Goal: Task Accomplishment & Management: Manage account settings

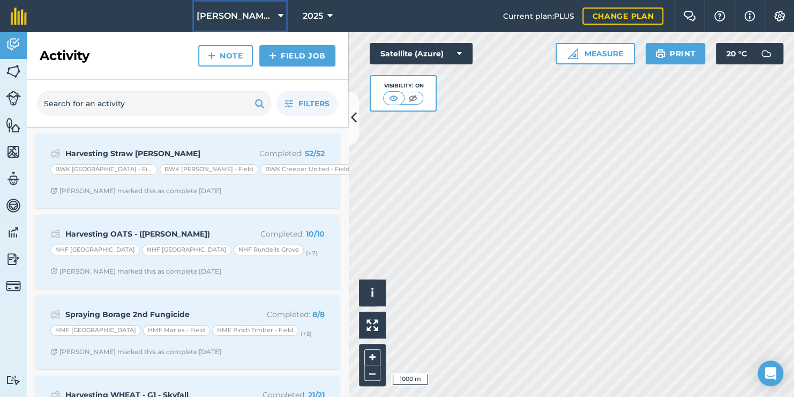
click at [264, 13] on span "[PERSON_NAME] Hayleys Partnership" at bounding box center [235, 16] width 77 height 13
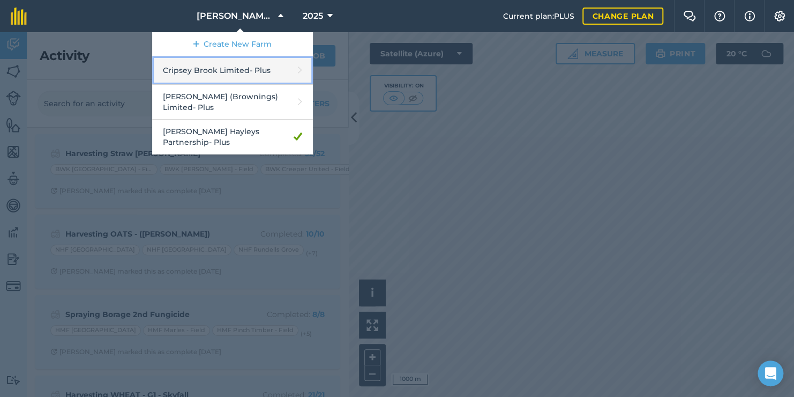
click at [225, 71] on link "Cripsey Brook Limited - Plus" at bounding box center [232, 70] width 161 height 28
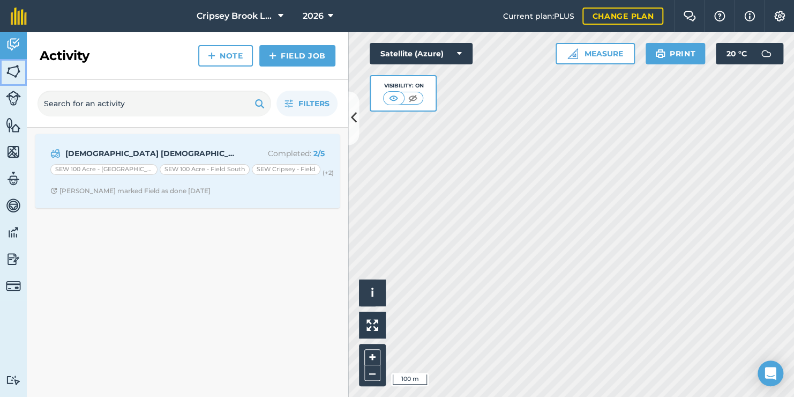
click at [6, 68] on img at bounding box center [13, 71] width 15 height 16
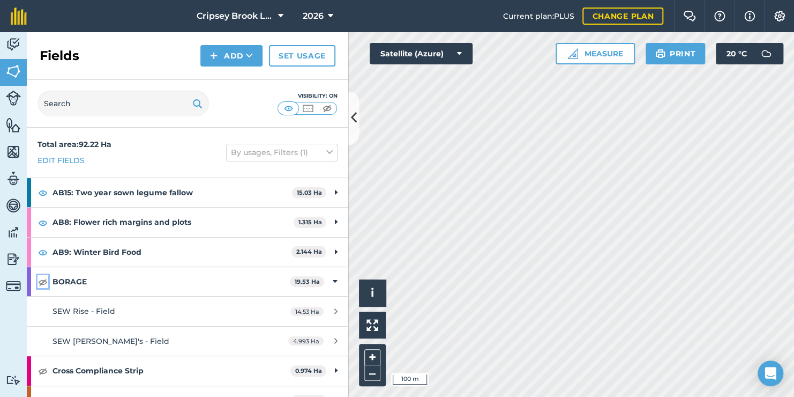
click at [40, 281] on img at bounding box center [43, 281] width 10 height 13
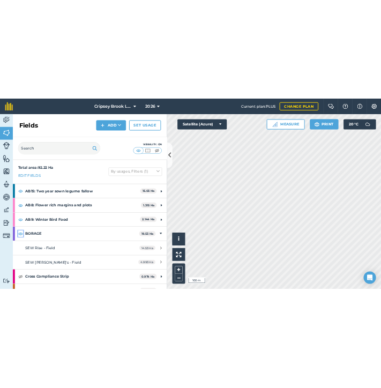
scroll to position [76, 0]
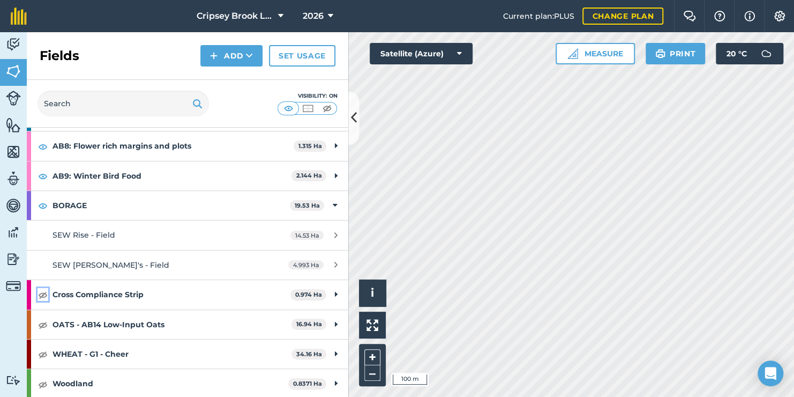
click at [41, 293] on img at bounding box center [43, 294] width 10 height 13
click at [43, 321] on img at bounding box center [43, 324] width 10 height 13
click at [42, 355] on img at bounding box center [43, 353] width 10 height 13
click at [42, 378] on img at bounding box center [43, 383] width 10 height 13
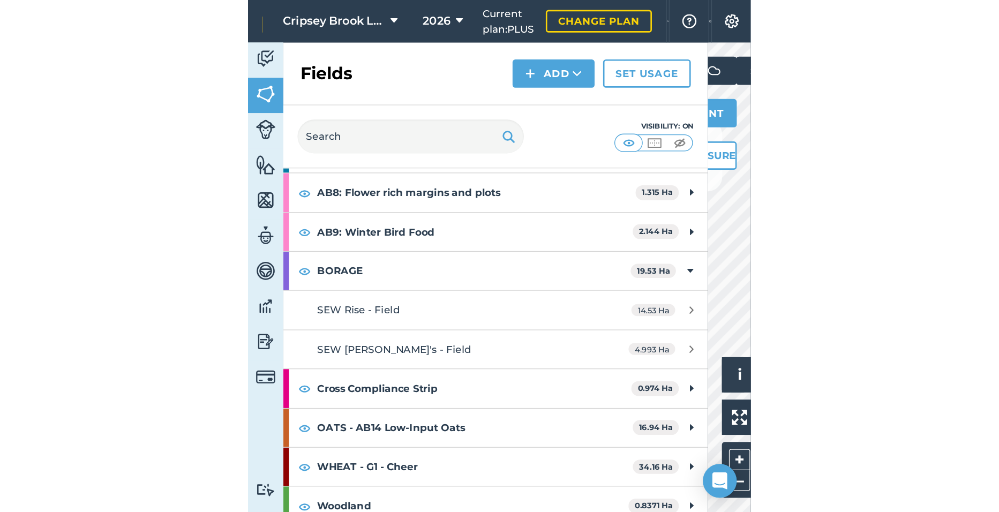
scroll to position [0, 0]
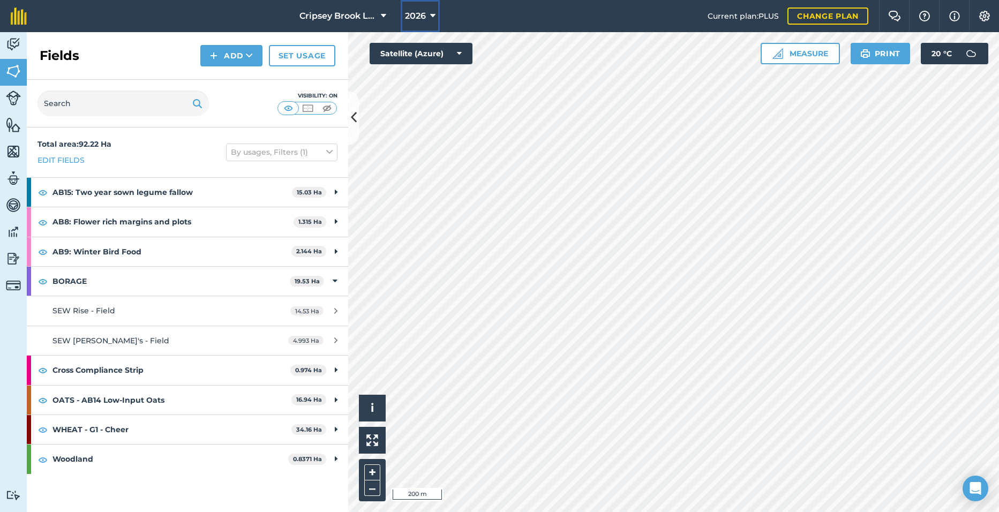
click at [426, 12] on button "2026" at bounding box center [420, 16] width 39 height 32
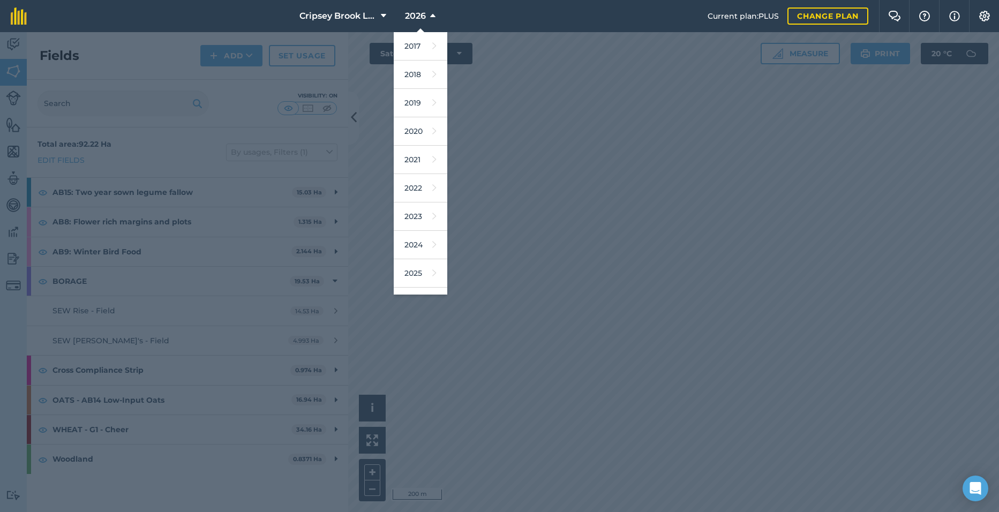
click at [488, 195] on div at bounding box center [499, 272] width 999 height 480
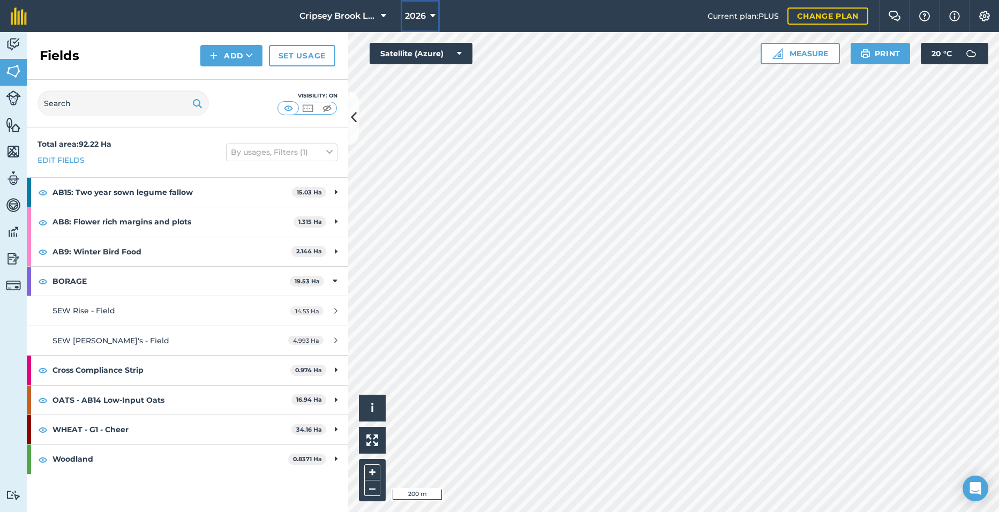
click at [414, 14] on span "2026" at bounding box center [415, 16] width 21 height 13
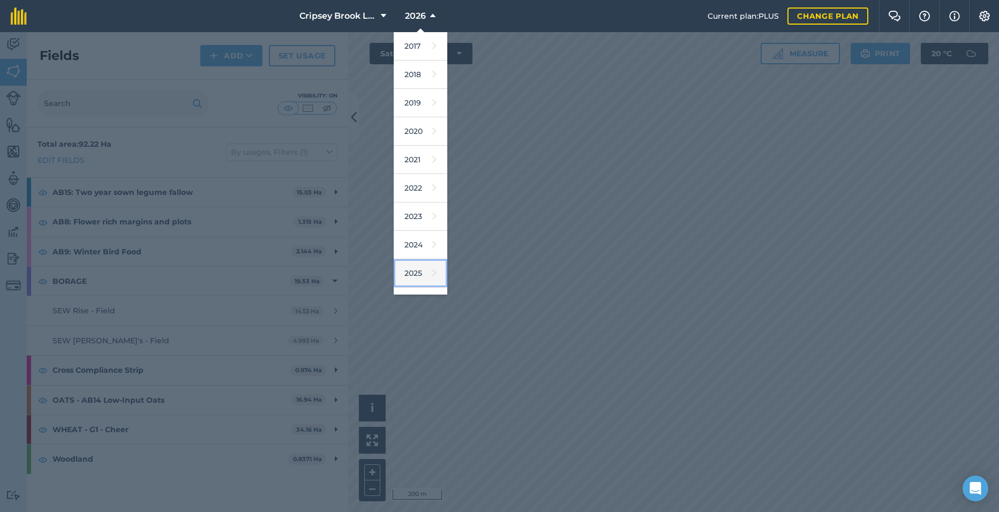
click at [417, 263] on link "2025" at bounding box center [421, 273] width 54 height 28
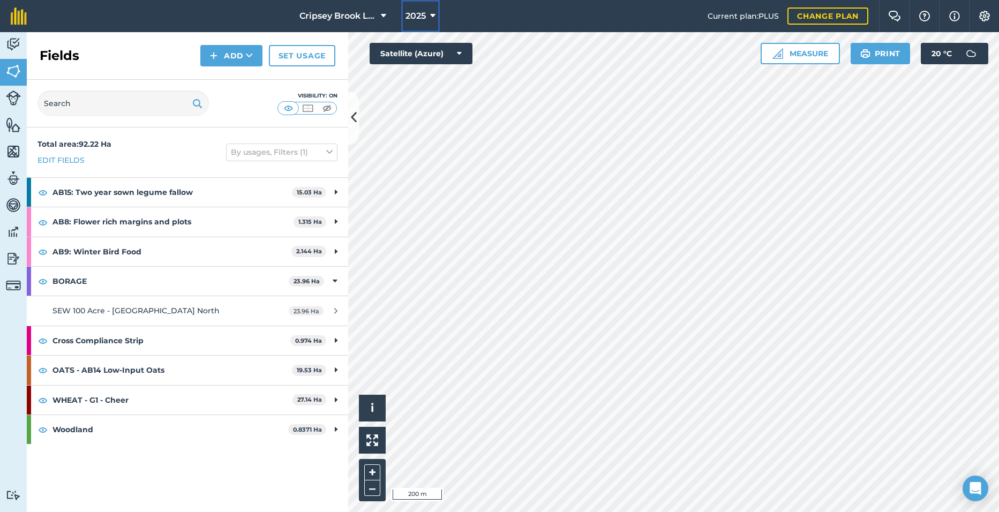
click at [421, 20] on span "2025" at bounding box center [416, 16] width 20 height 13
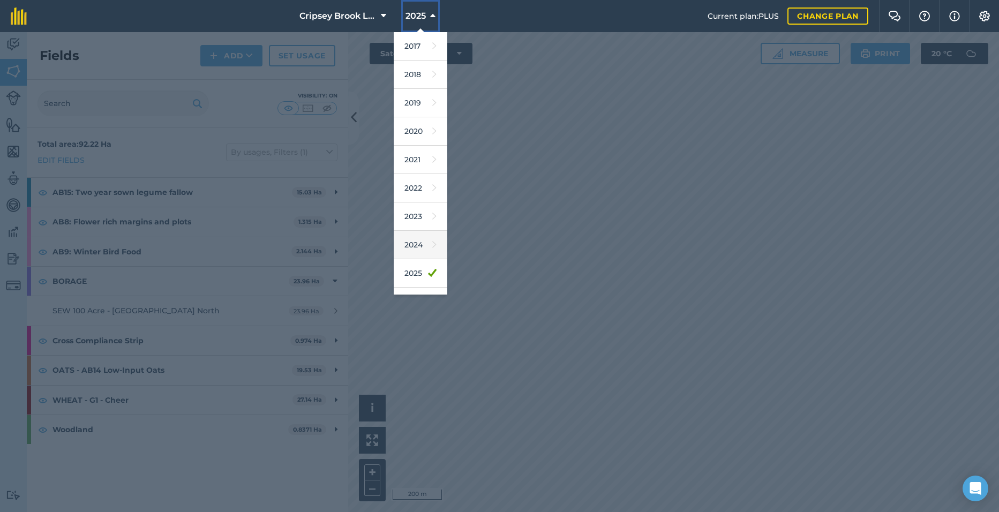
scroll to position [50, 0]
click at [416, 198] on link "2024" at bounding box center [421, 195] width 54 height 28
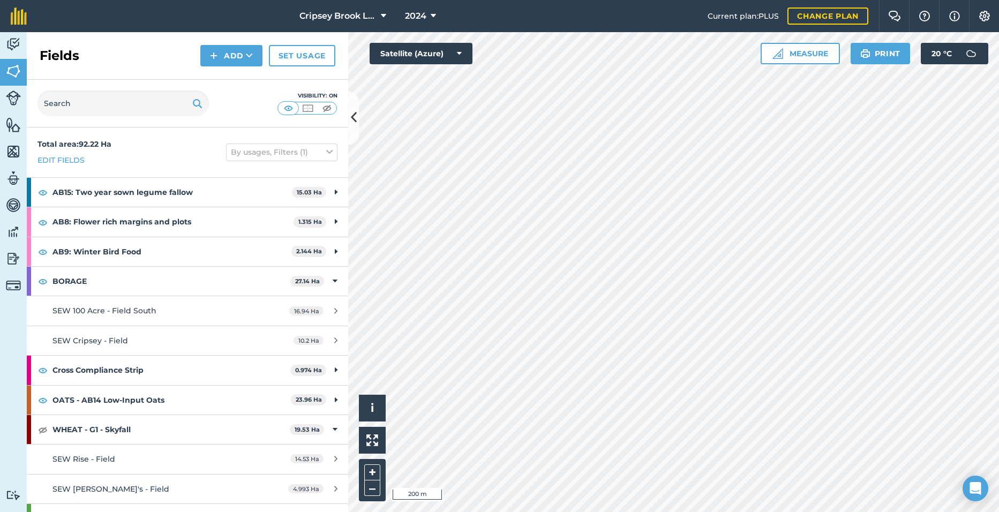
scroll to position [21, 0]
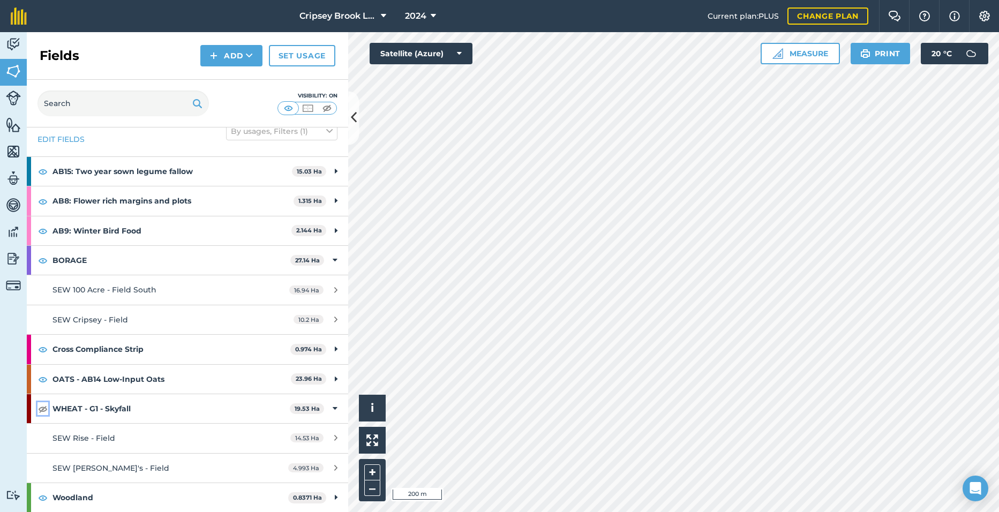
click at [43, 396] on img at bounding box center [43, 408] width 10 height 13
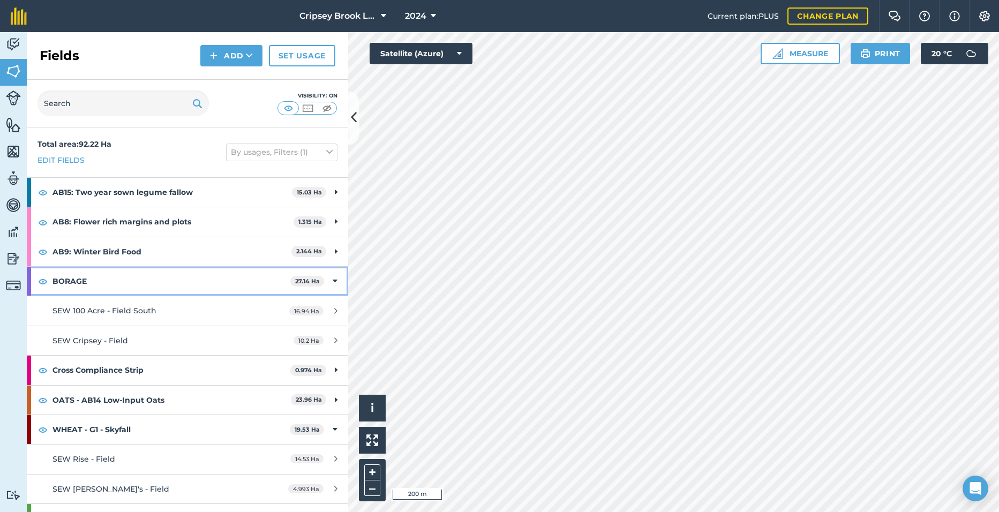
click at [331, 286] on div "BORAGE 27.14 Ha" at bounding box center [188, 281] width 322 height 29
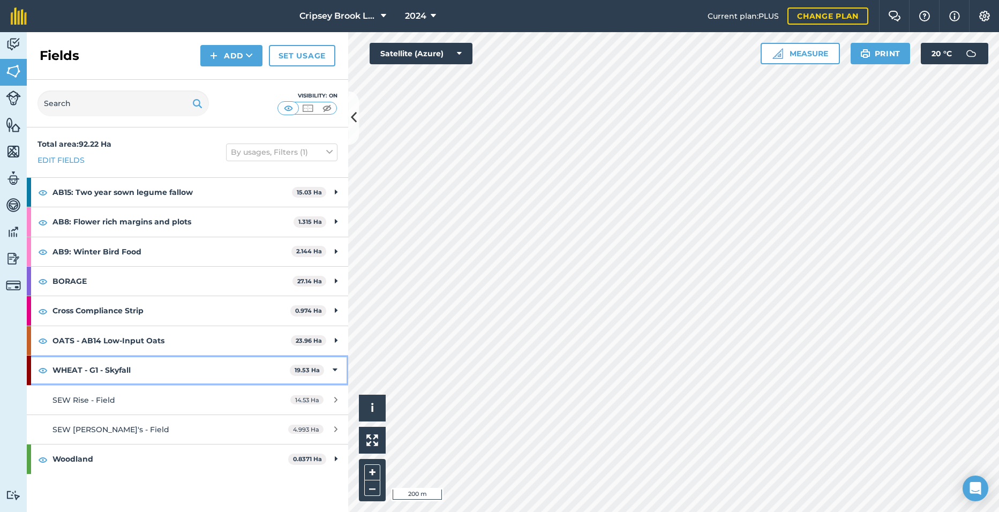
click at [335, 372] on icon at bounding box center [335, 370] width 5 height 12
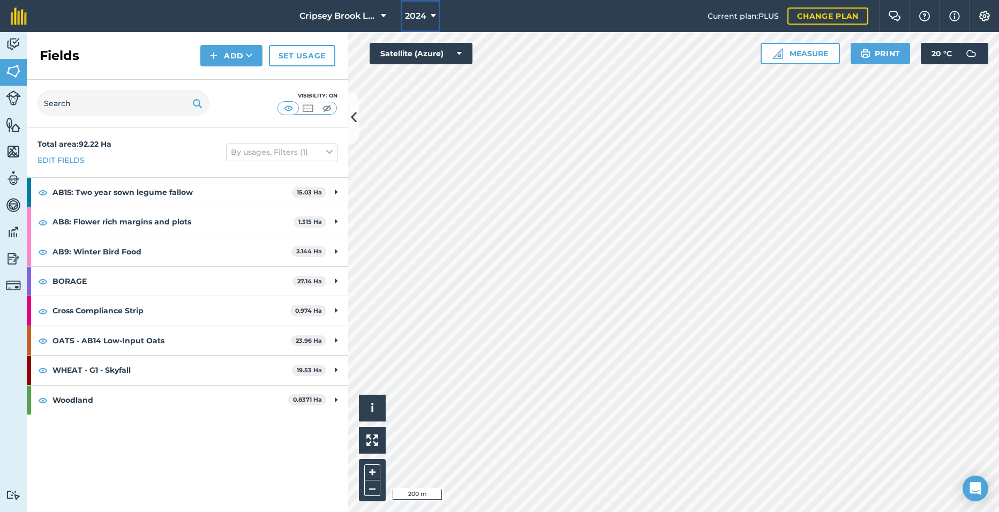
click at [416, 21] on span "2024" at bounding box center [415, 16] width 21 height 13
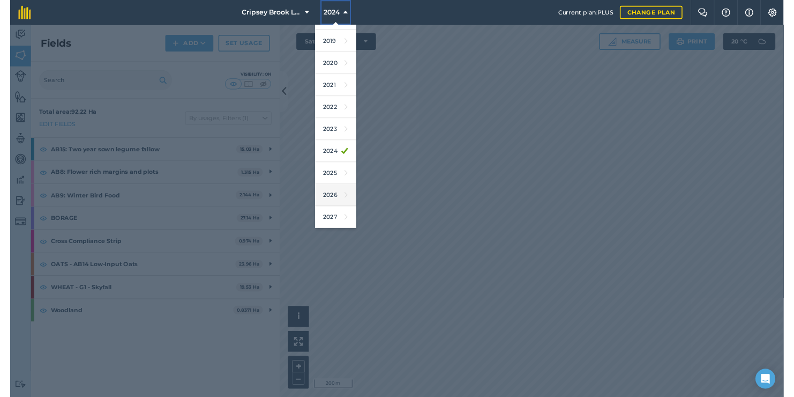
scroll to position [46, 0]
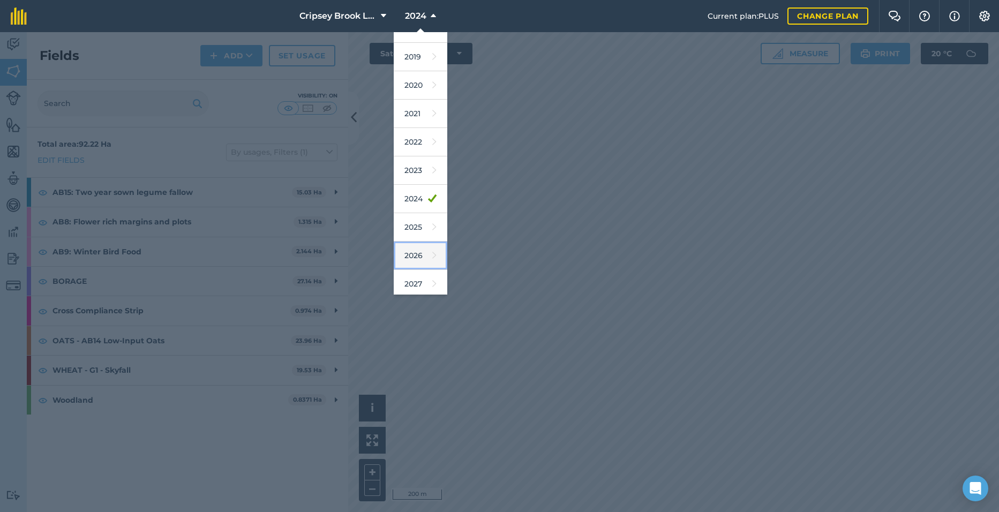
click at [415, 250] on link "2026" at bounding box center [421, 256] width 54 height 28
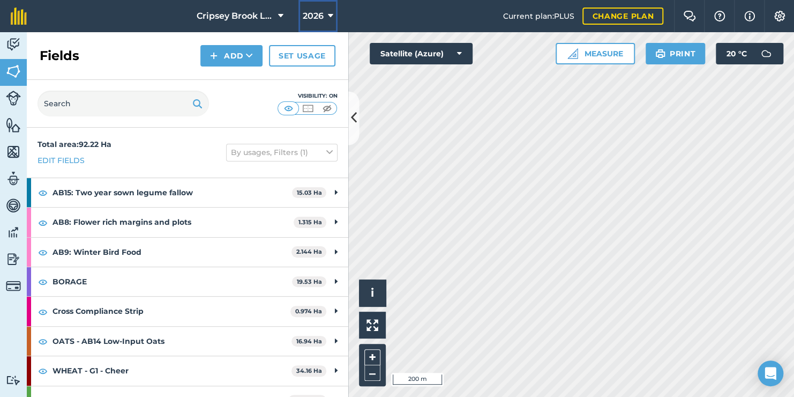
click at [314, 10] on span "2026" at bounding box center [313, 16] width 21 height 13
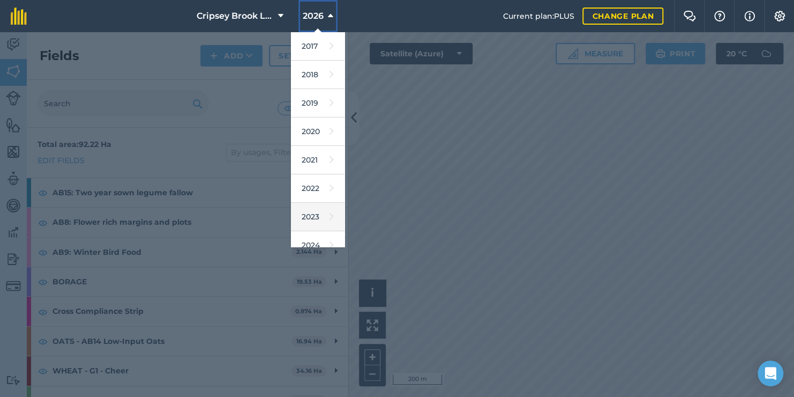
scroll to position [81, 0]
click at [318, 194] on link "2025" at bounding box center [318, 192] width 54 height 28
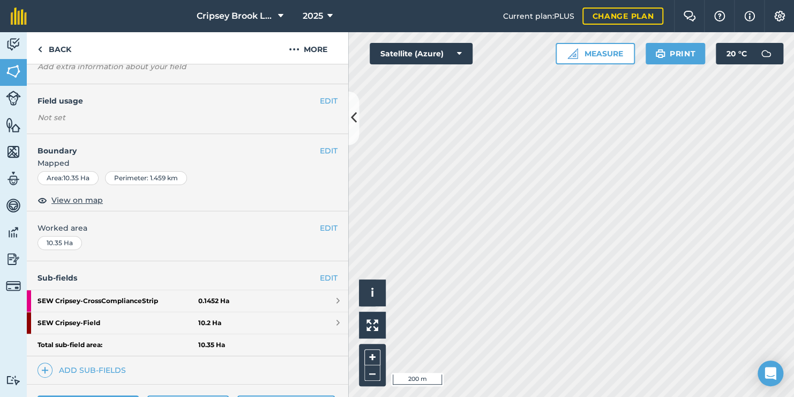
scroll to position [89, 0]
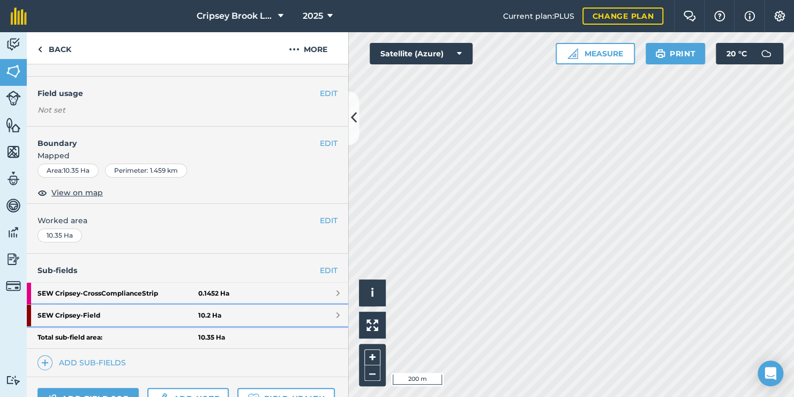
click at [227, 319] on link "SEW Cripsey - Field 10.2 Ha" at bounding box center [188, 314] width 322 height 21
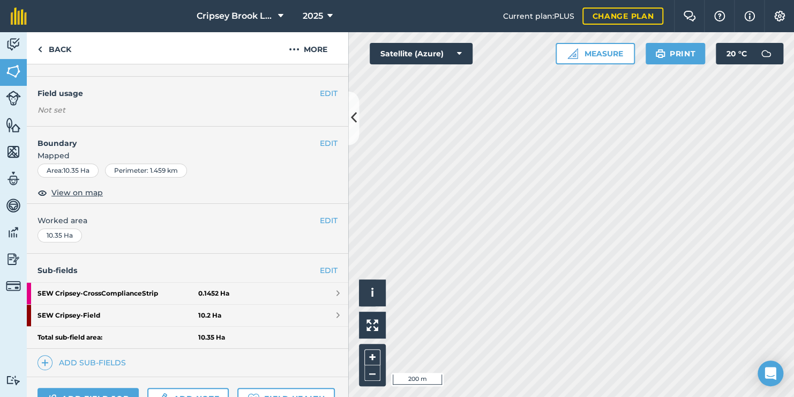
scroll to position [86, 0]
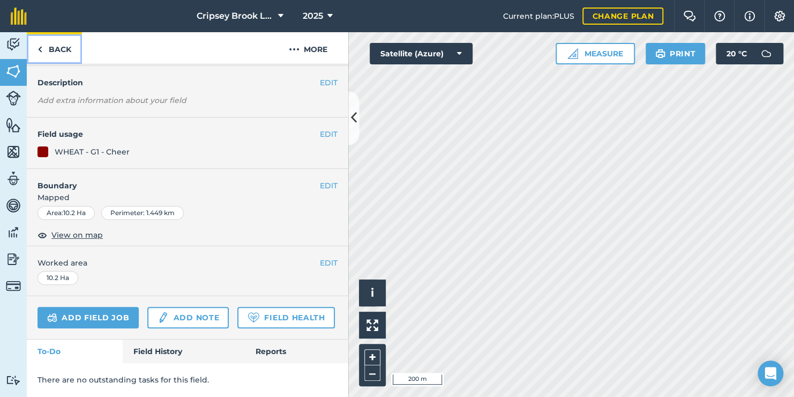
click at [71, 51] on link "Back" at bounding box center [54, 48] width 55 height 32
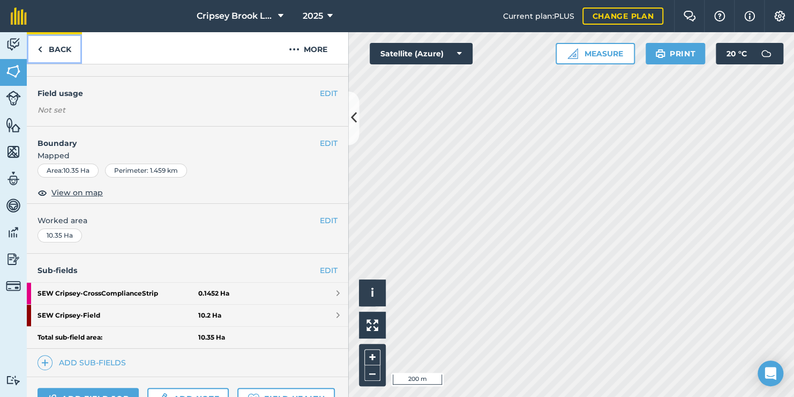
click at [57, 40] on link "Back" at bounding box center [54, 48] width 55 height 32
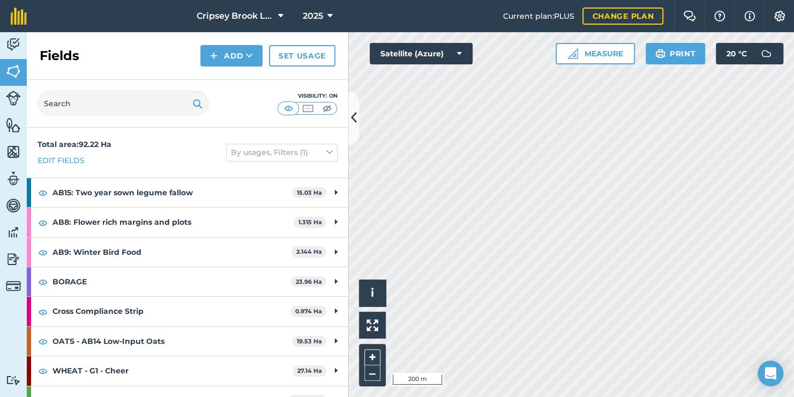
scroll to position [17, 0]
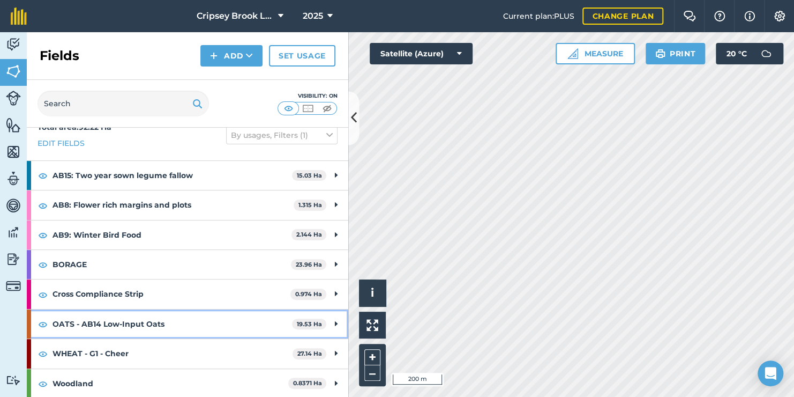
click at [335, 323] on icon at bounding box center [336, 324] width 3 height 12
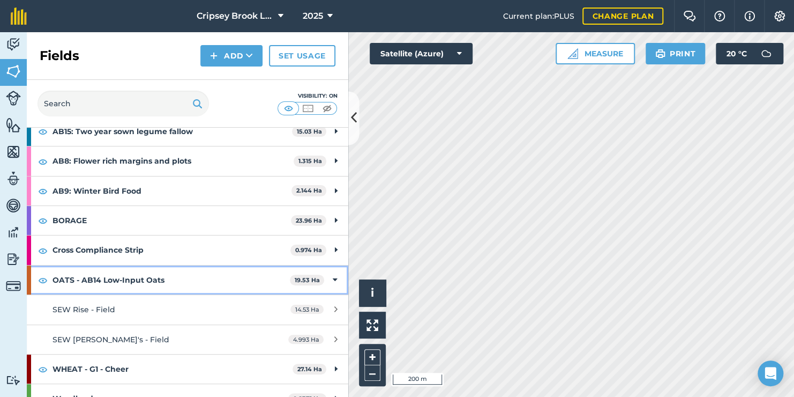
scroll to position [64, 0]
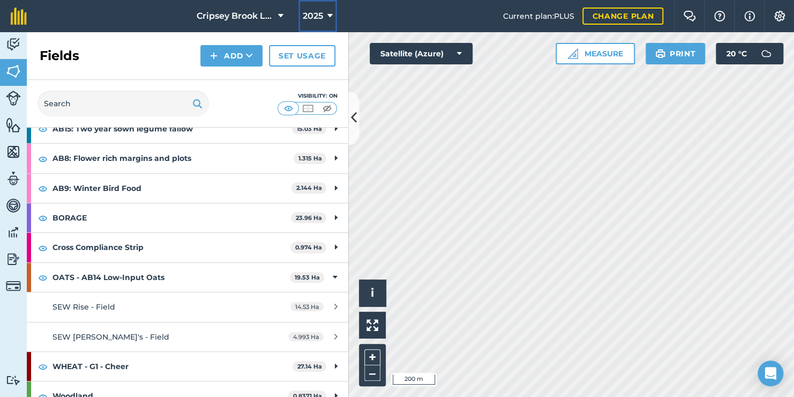
click at [320, 18] on span "2025" at bounding box center [313, 16] width 20 height 13
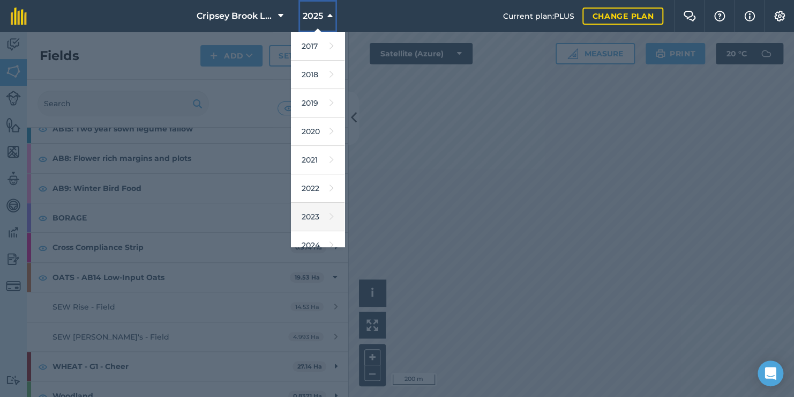
scroll to position [96, 0]
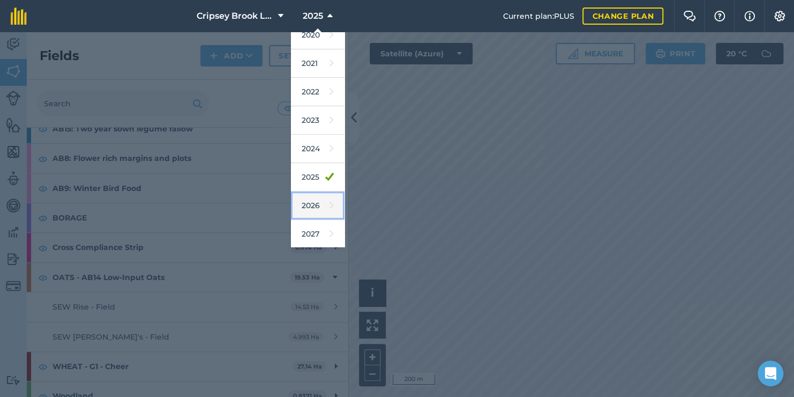
click at [318, 205] on link "2026" at bounding box center [318, 205] width 54 height 28
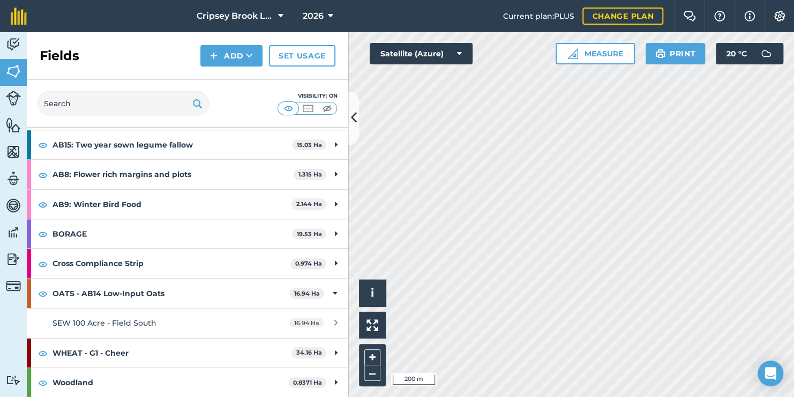
scroll to position [47, 0]
click at [354, 111] on icon at bounding box center [354, 118] width 6 height 19
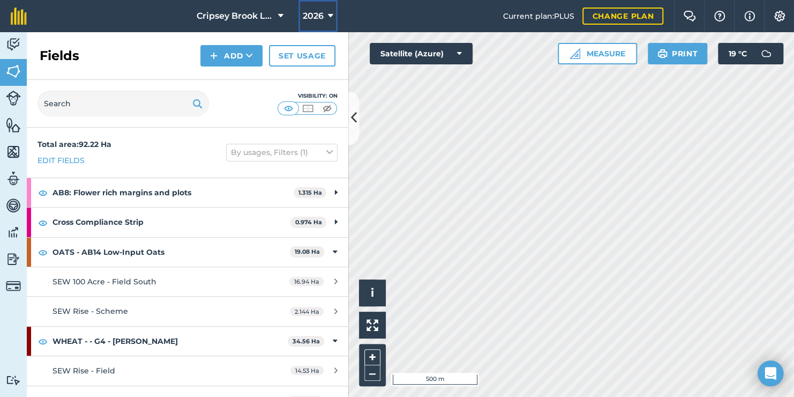
click at [324, 9] on button "2026" at bounding box center [318, 16] width 39 height 32
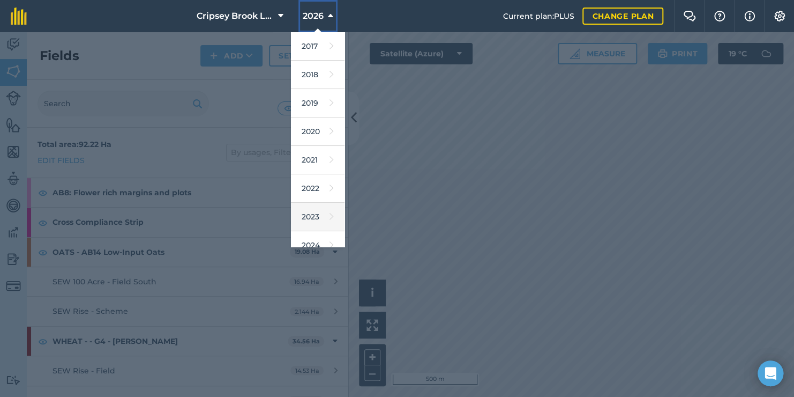
scroll to position [96, 0]
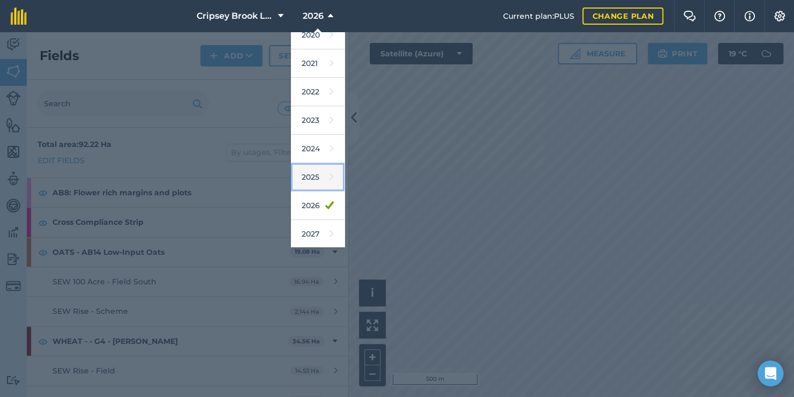
click at [330, 175] on icon at bounding box center [332, 176] width 4 height 15
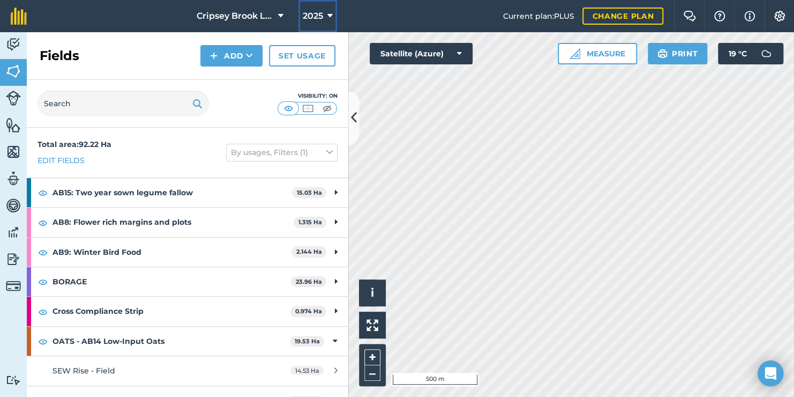
click at [304, 21] on span "2025" at bounding box center [313, 16] width 20 height 13
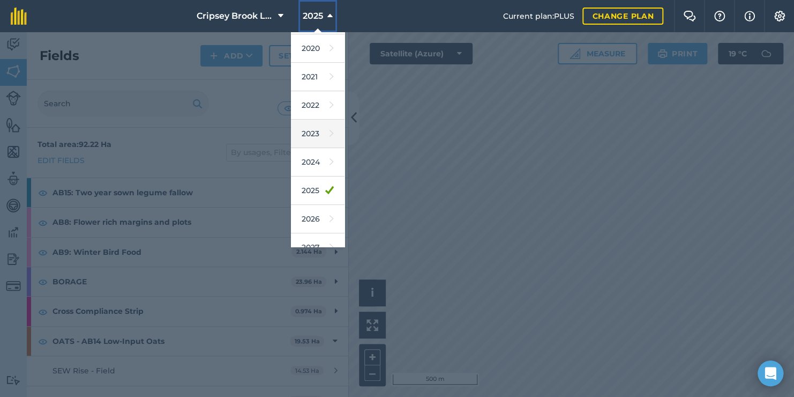
scroll to position [89, 0]
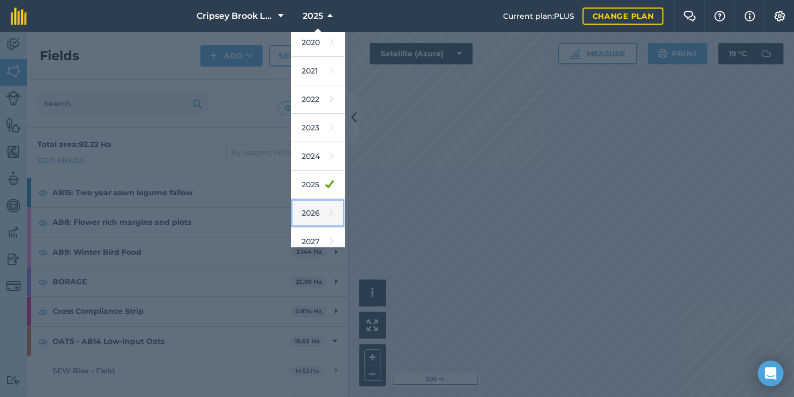
click at [312, 215] on link "2026" at bounding box center [318, 213] width 54 height 28
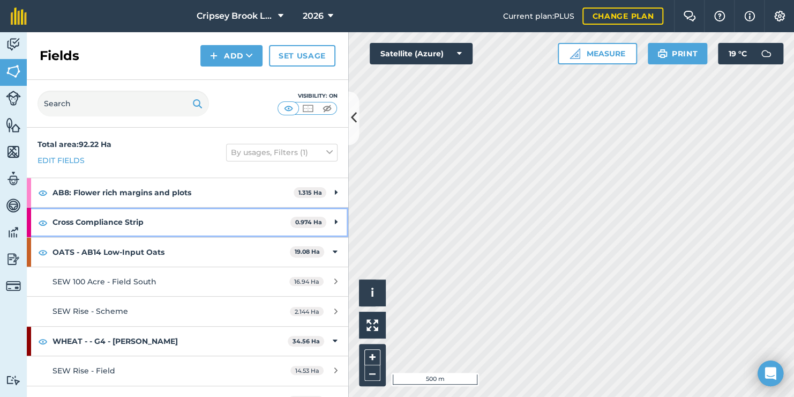
click at [322, 223] on div "Cross Compliance Strip 0.974 Ha" at bounding box center [188, 221] width 322 height 29
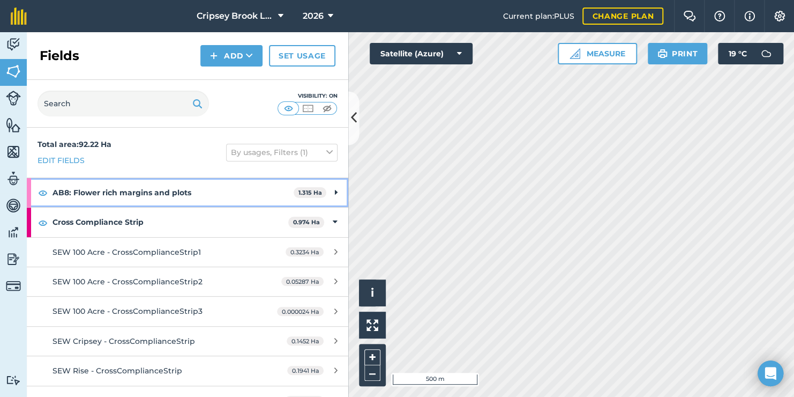
click at [324, 193] on div "AB8: Flower rich margins and plots 1.315 Ha" at bounding box center [188, 192] width 322 height 29
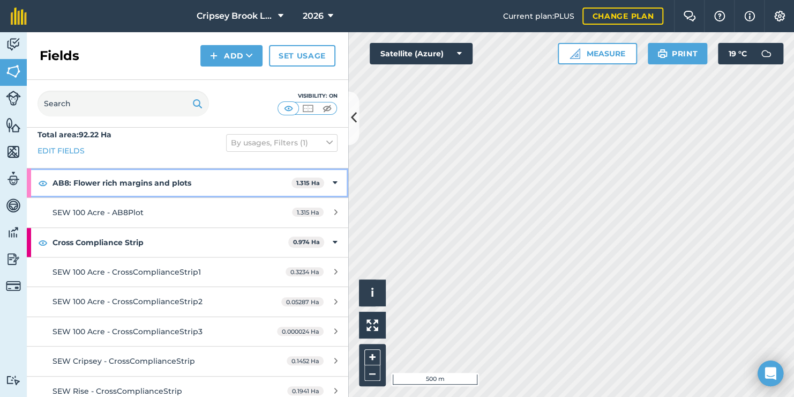
scroll to position [14, 0]
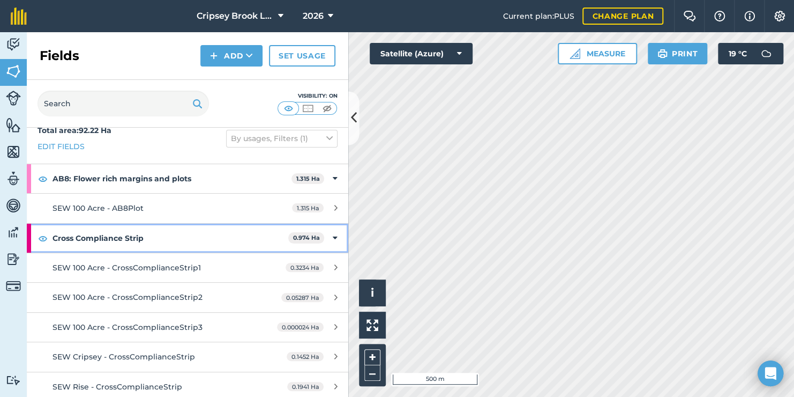
click at [333, 233] on icon at bounding box center [335, 238] width 5 height 12
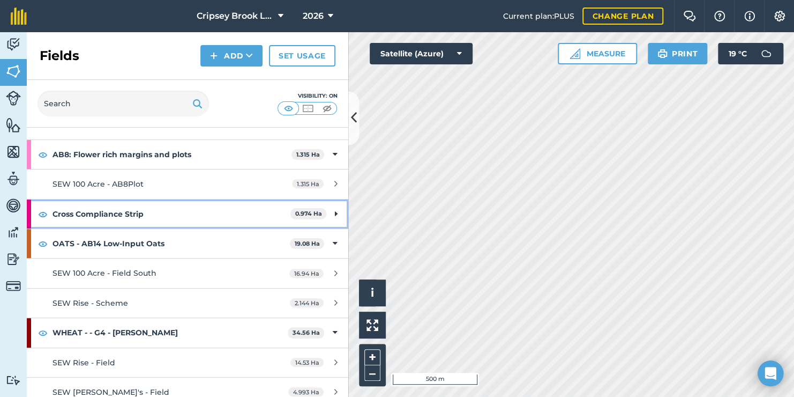
scroll to position [49, 0]
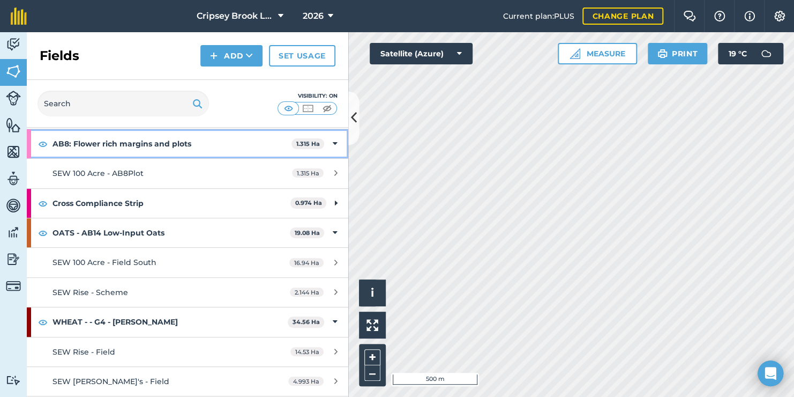
click at [333, 141] on icon at bounding box center [335, 144] width 5 height 12
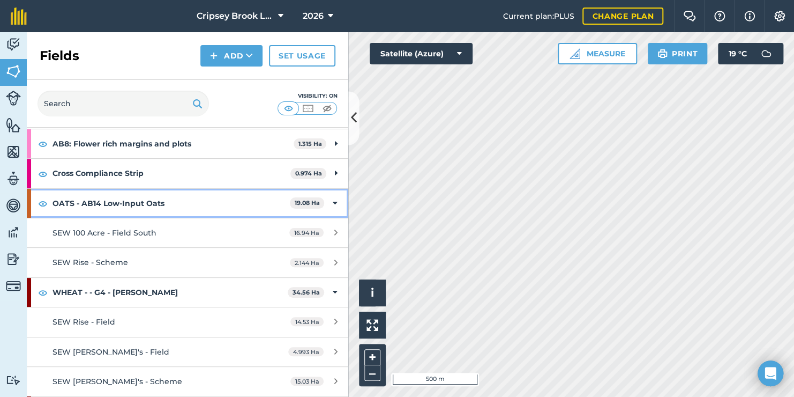
click at [324, 200] on div "OATS - AB14 Low-Input Oats 19.08 Ha" at bounding box center [188, 203] width 322 height 29
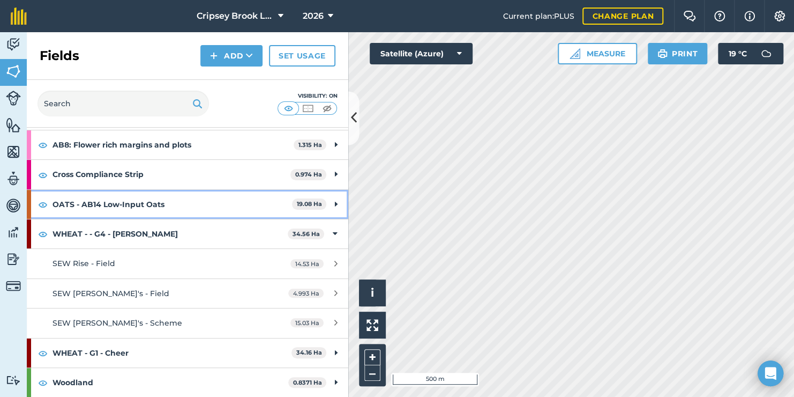
scroll to position [47, 0]
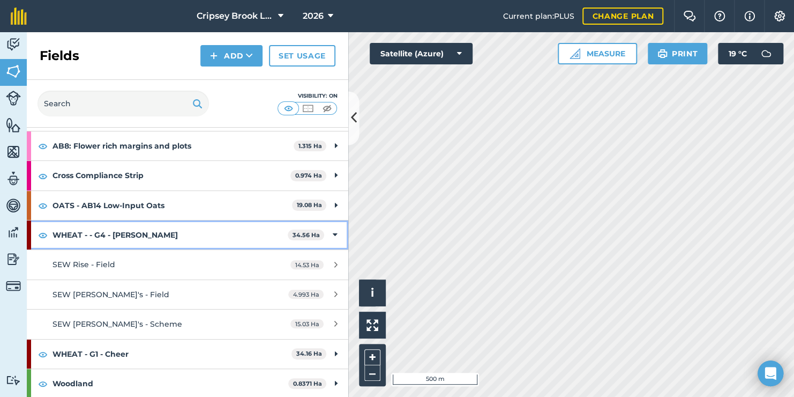
click at [330, 227] on div "WHEAT - - G4 - [PERSON_NAME] 34.56 Ha" at bounding box center [188, 234] width 322 height 29
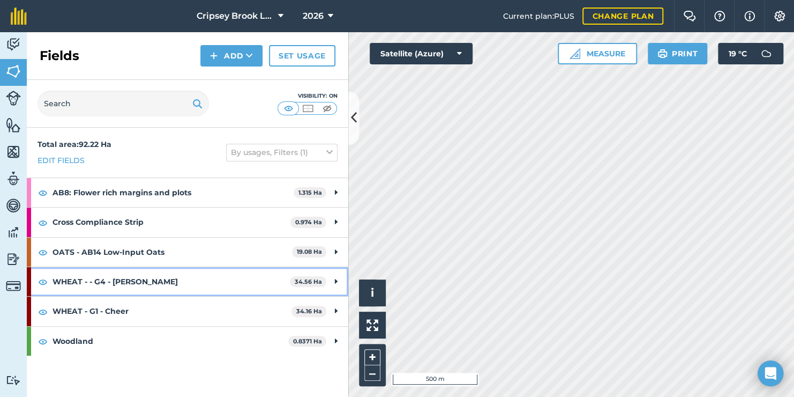
scroll to position [0, 0]
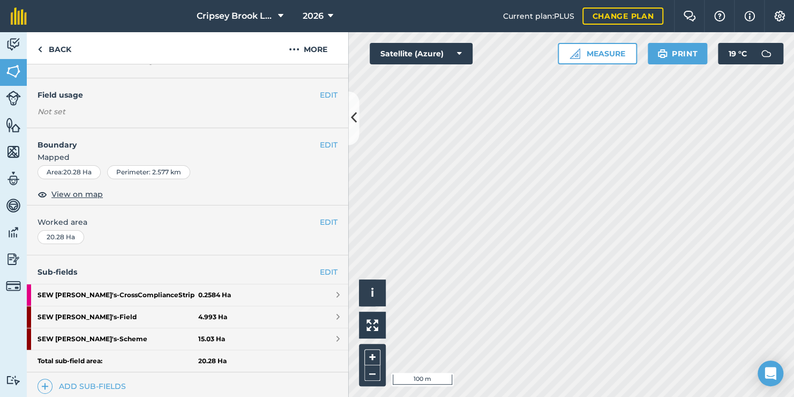
scroll to position [87, 0]
click at [320, 144] on button "EDIT" at bounding box center [329, 145] width 18 height 12
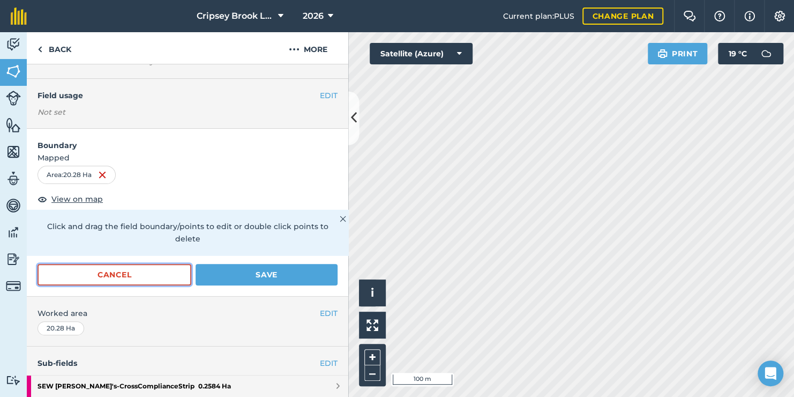
click at [121, 270] on button "Cancel" at bounding box center [115, 274] width 154 height 21
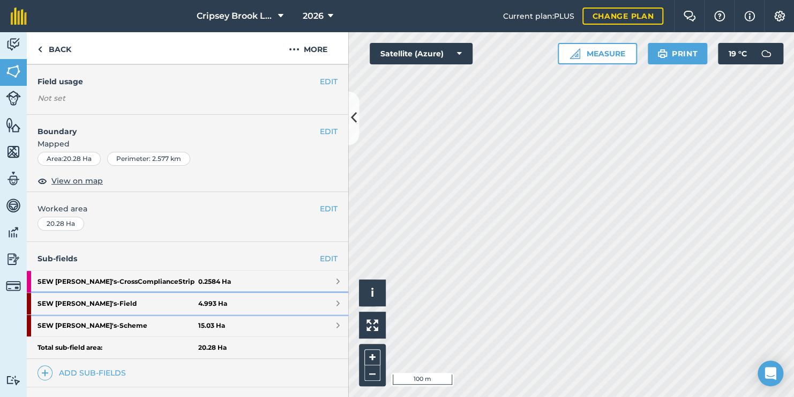
click at [127, 302] on strong "SEW Ron's - Field" at bounding box center [118, 303] width 161 height 21
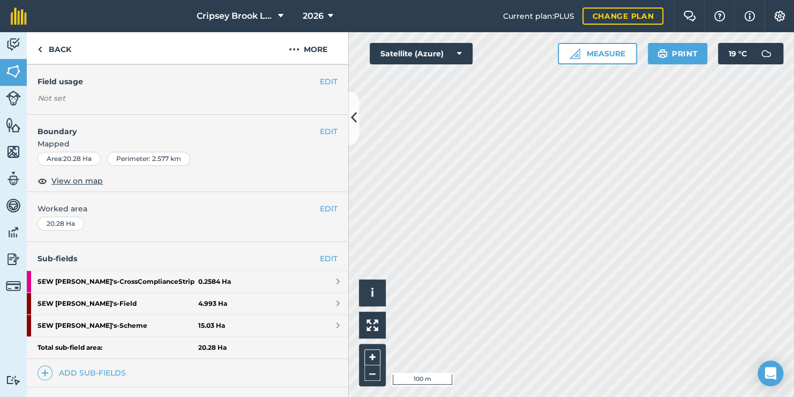
scroll to position [95, 0]
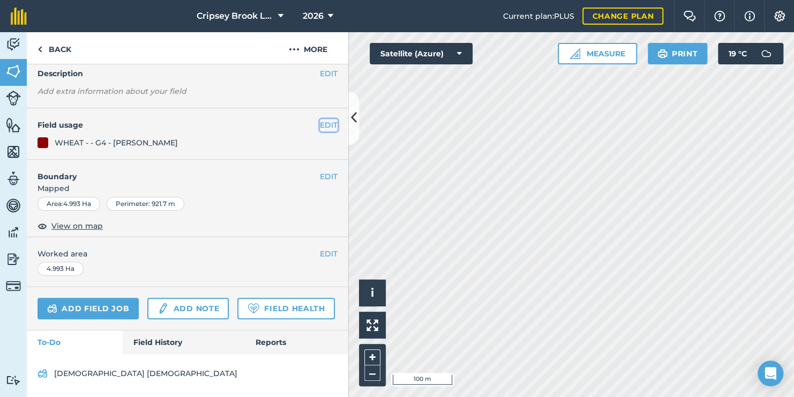
click at [323, 119] on button "EDIT" at bounding box center [329, 125] width 18 height 12
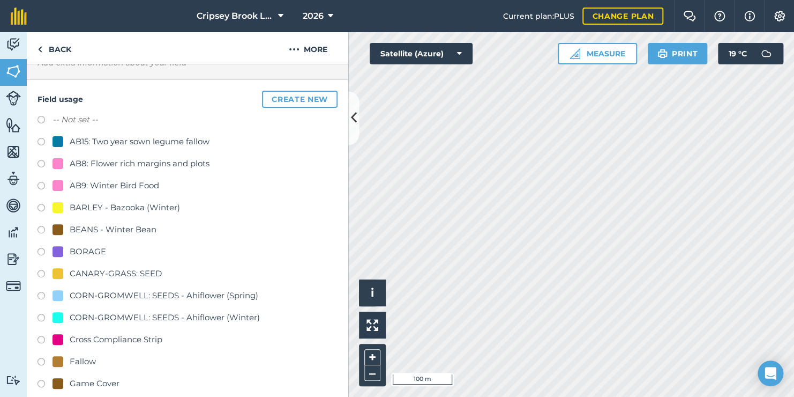
scroll to position [0, 0]
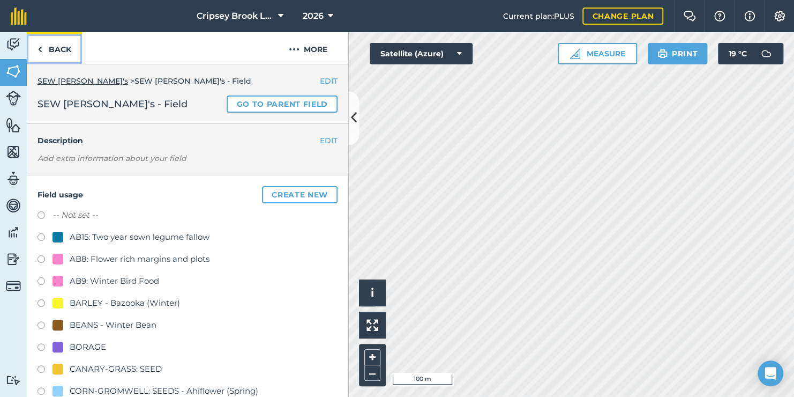
click at [63, 51] on link "Back" at bounding box center [54, 48] width 55 height 32
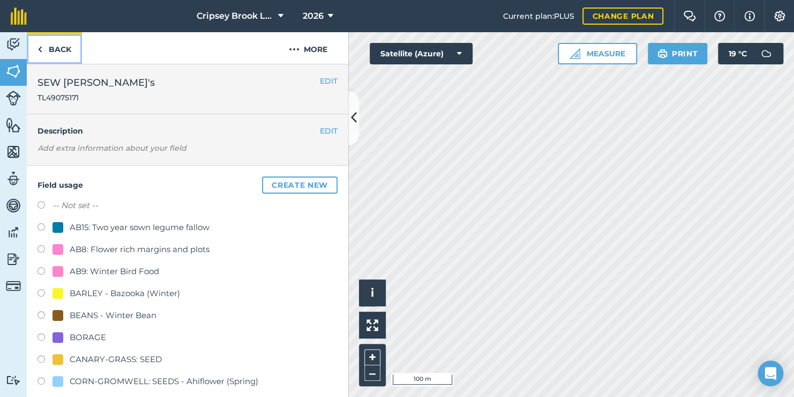
click at [55, 54] on link "Back" at bounding box center [54, 48] width 55 height 32
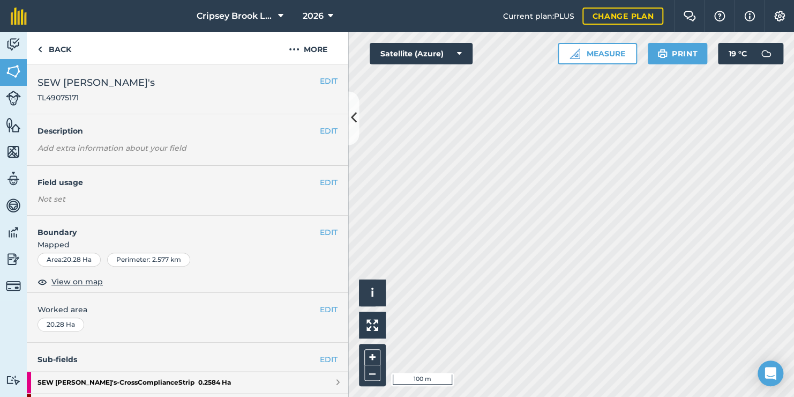
scroll to position [175, 0]
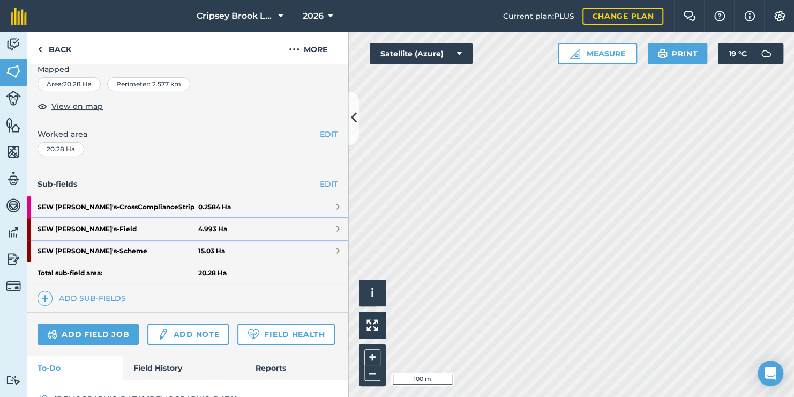
click at [291, 225] on link "SEW Ron's - Field 4.993 Ha" at bounding box center [188, 228] width 322 height 21
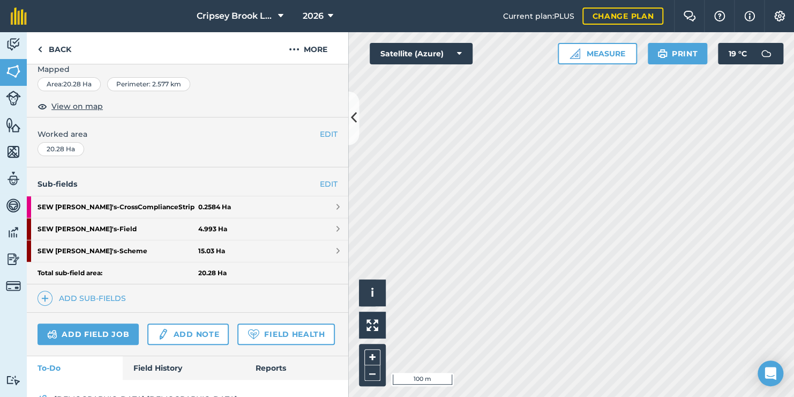
scroll to position [95, 0]
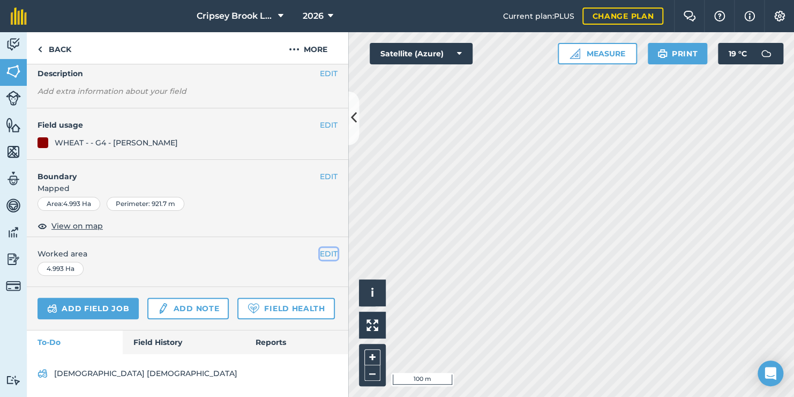
click at [320, 248] on button "EDIT" at bounding box center [329, 254] width 18 height 12
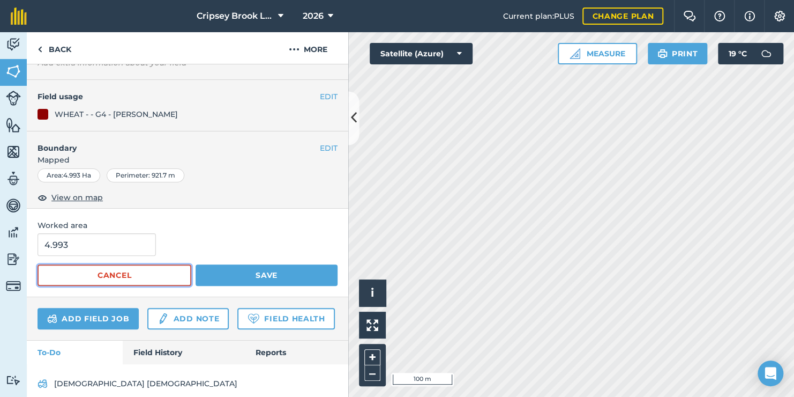
click at [148, 280] on button "Cancel" at bounding box center [115, 274] width 154 height 21
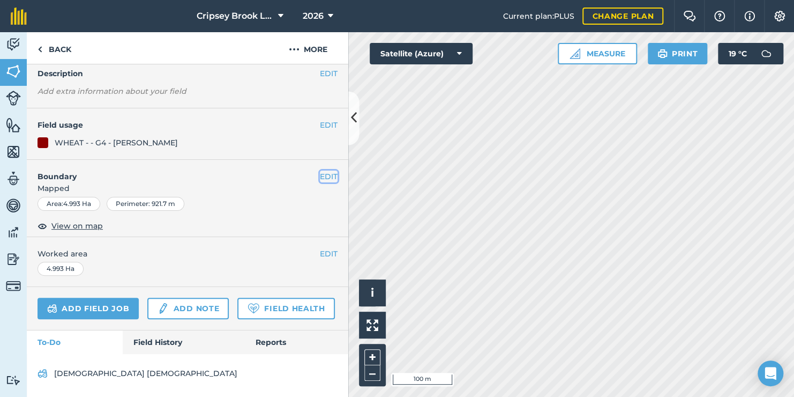
click at [322, 170] on button "EDIT" at bounding box center [329, 176] width 18 height 12
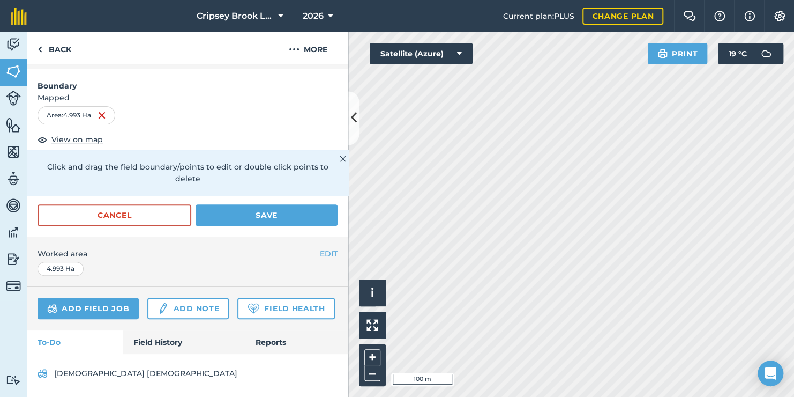
scroll to position [185, 0]
click at [160, 204] on button "Cancel" at bounding box center [115, 214] width 154 height 21
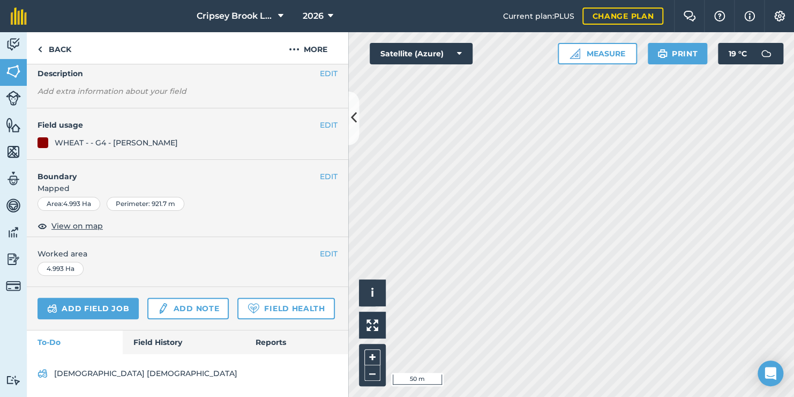
scroll to position [95, 0]
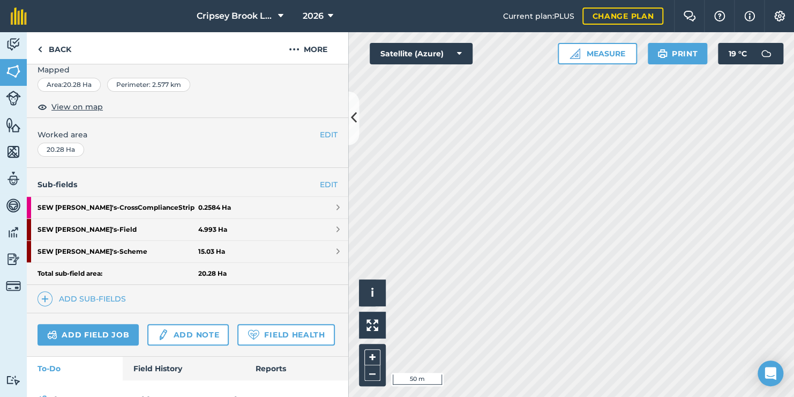
scroll to position [111, 0]
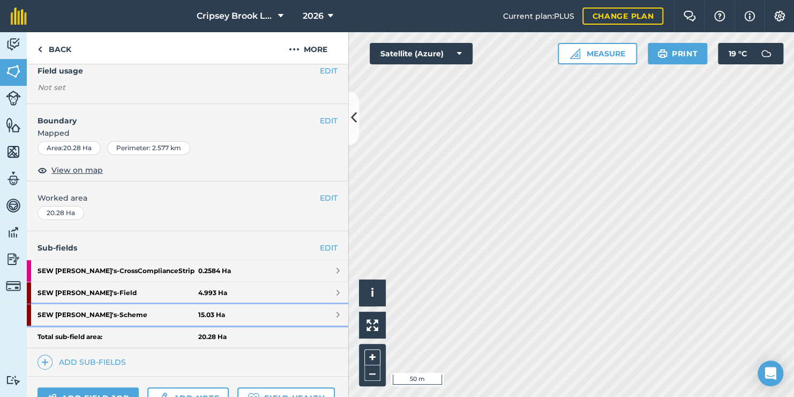
click at [309, 317] on link "SEW Ron's - Scheme 15.03 Ha" at bounding box center [188, 314] width 322 height 21
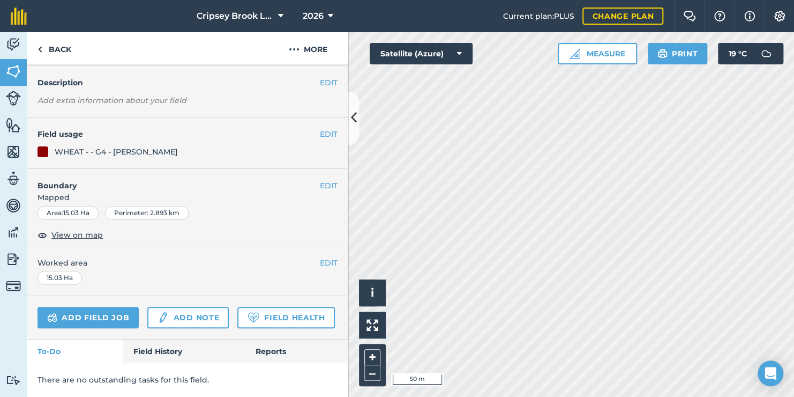
scroll to position [86, 0]
click at [320, 128] on button "EDIT" at bounding box center [329, 134] width 18 height 12
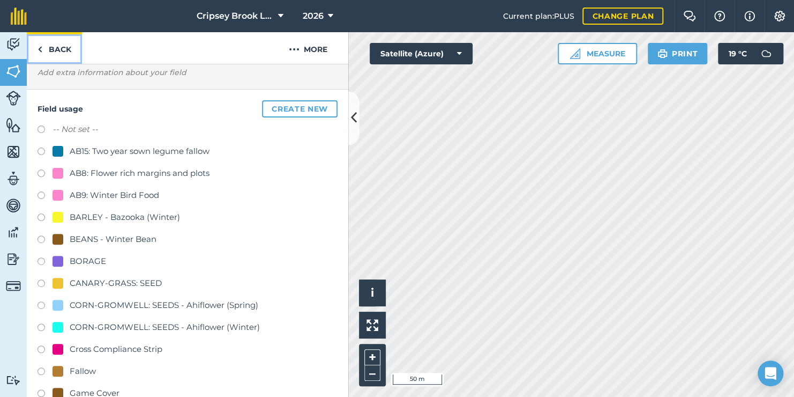
click at [63, 49] on link "Back" at bounding box center [54, 48] width 55 height 32
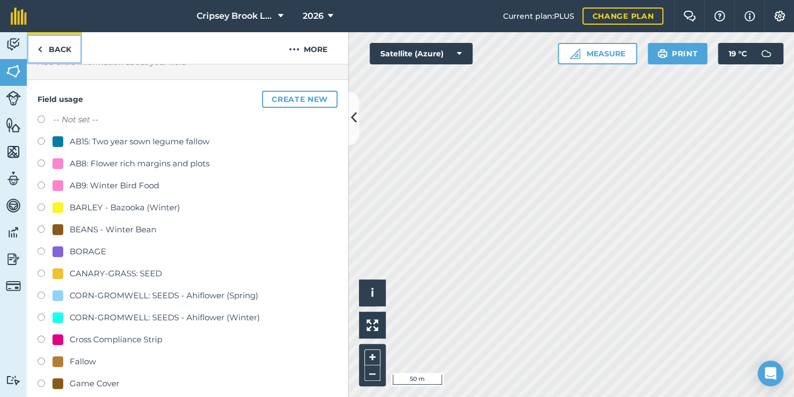
scroll to position [77, 0]
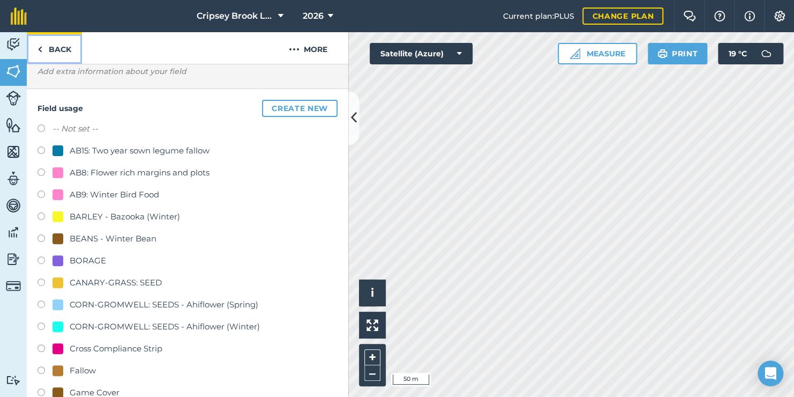
click at [41, 56] on link "Back" at bounding box center [54, 48] width 55 height 32
click at [38, 43] on img at bounding box center [40, 49] width 5 height 13
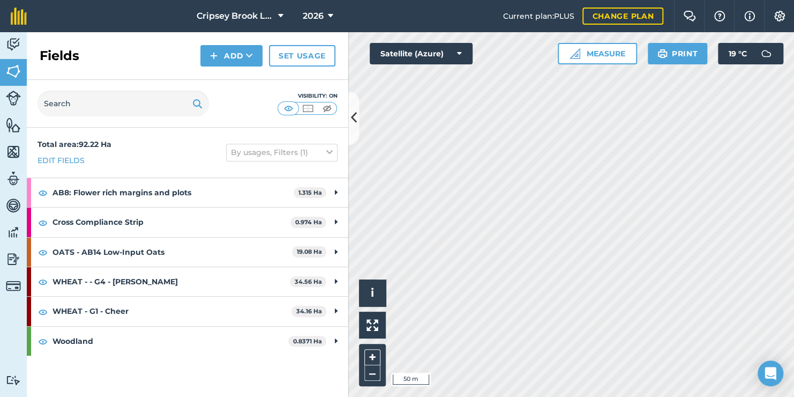
click at [60, 152] on div "Total area : 92.22 Ha Edit fields" at bounding box center [75, 152] width 74 height 28
click at [62, 158] on link "Edit fields" at bounding box center [61, 160] width 47 height 12
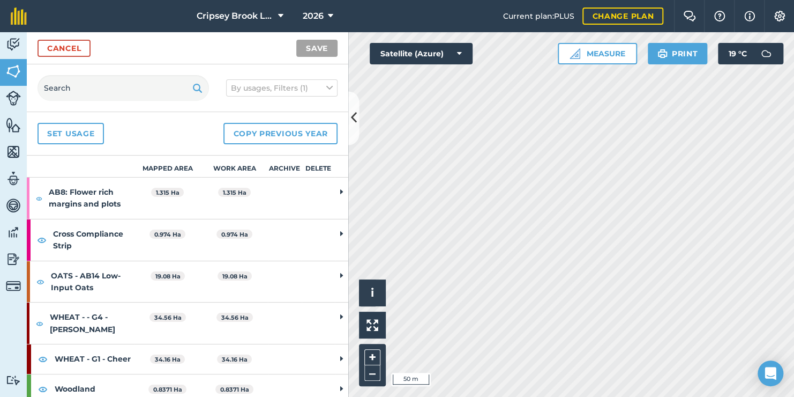
scroll to position [5, 0]
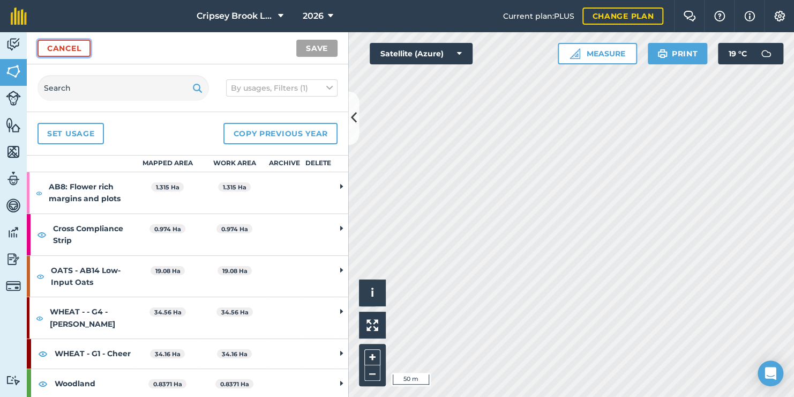
click at [63, 54] on link "Cancel" at bounding box center [64, 48] width 53 height 17
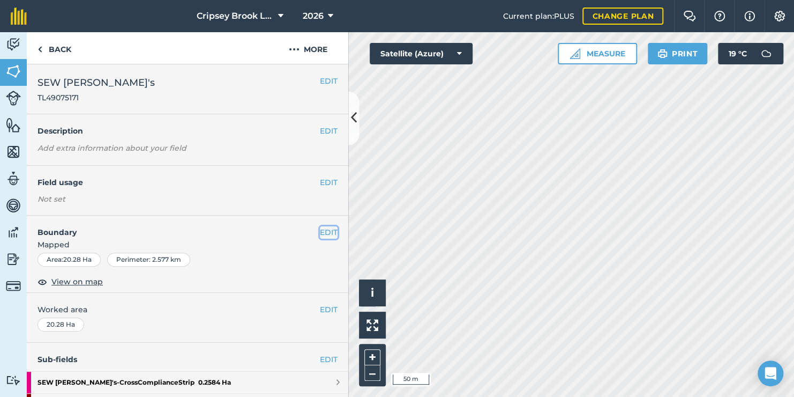
click at [320, 229] on button "EDIT" at bounding box center [329, 232] width 18 height 12
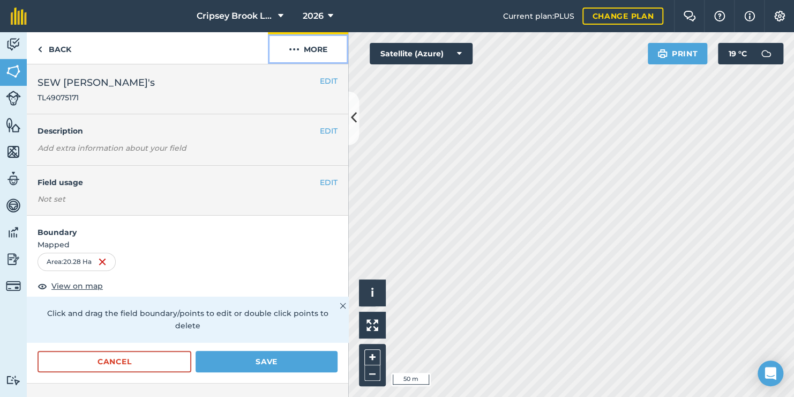
click at [296, 54] on img at bounding box center [294, 49] width 11 height 13
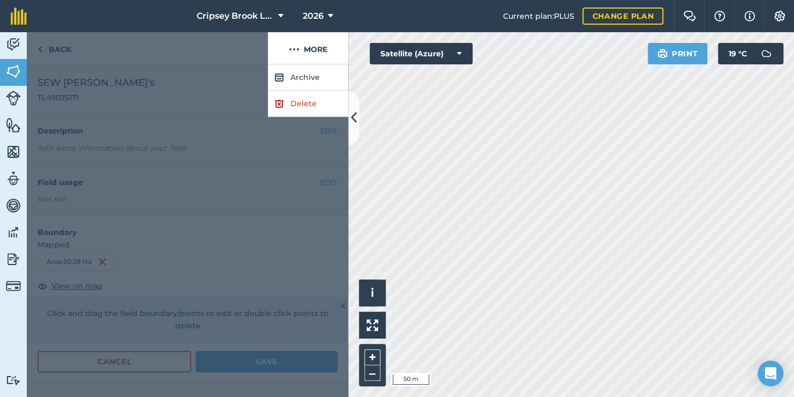
click at [191, 117] on div at bounding box center [188, 230] width 322 height 332
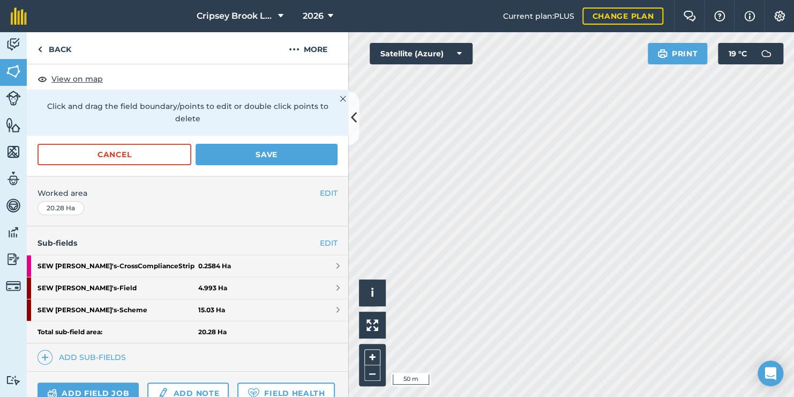
scroll to position [210, 0]
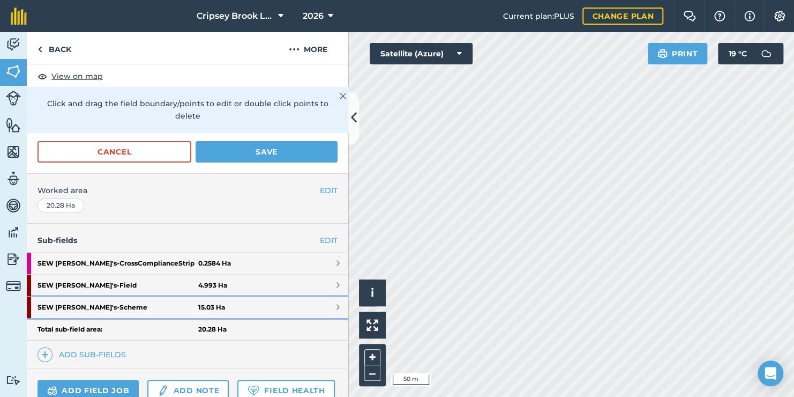
click at [272, 302] on link "SEW Ron's - Scheme 15.03 Ha" at bounding box center [188, 306] width 322 height 21
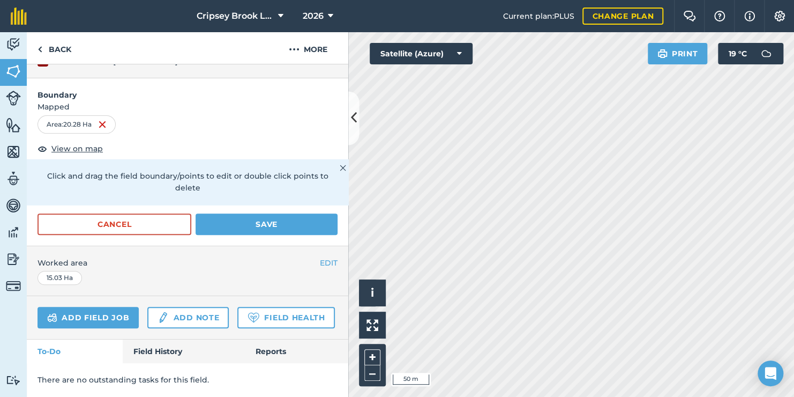
scroll to position [176, 0]
click at [58, 39] on link "Back" at bounding box center [54, 48] width 55 height 32
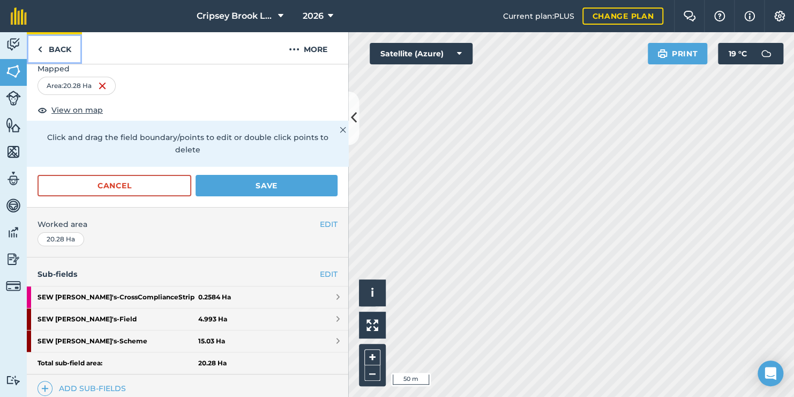
scroll to position [210, 0]
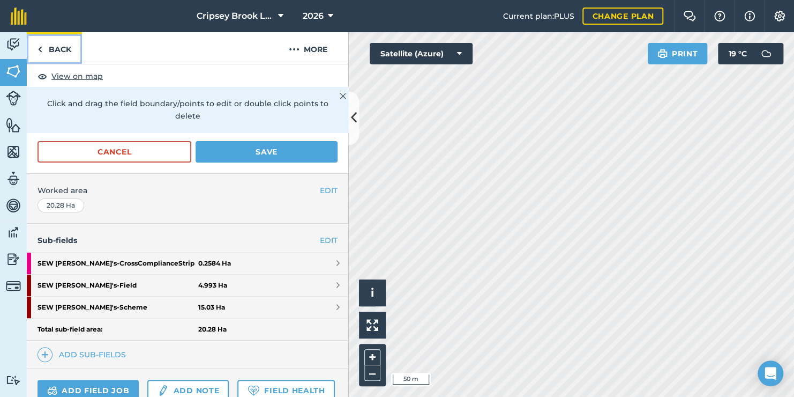
click at [56, 44] on link "Back" at bounding box center [54, 48] width 55 height 32
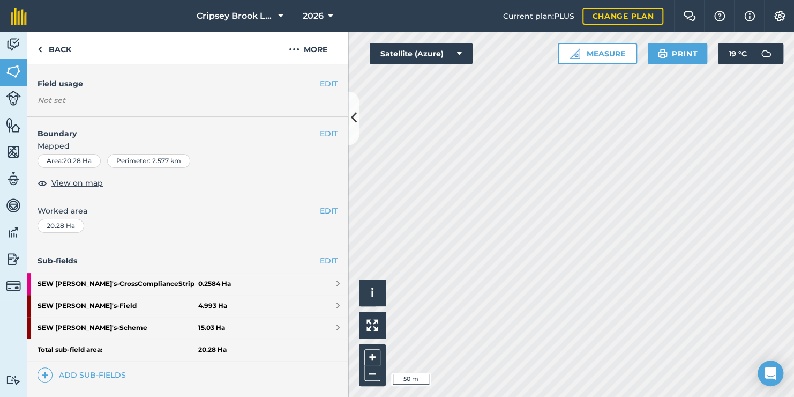
scroll to position [101, 0]
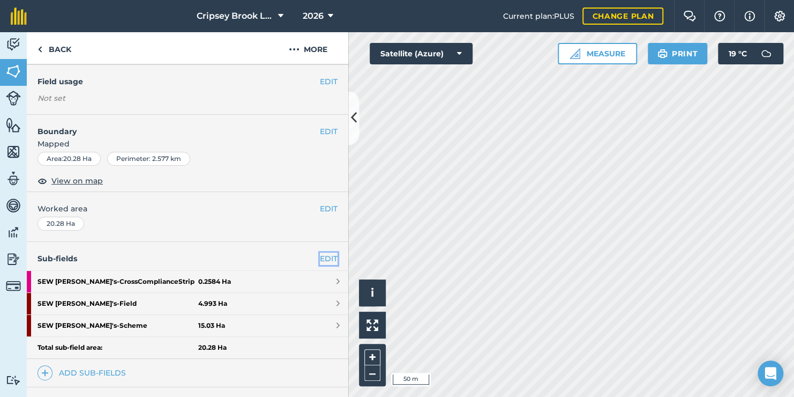
click at [320, 262] on link "EDIT" at bounding box center [329, 258] width 18 height 12
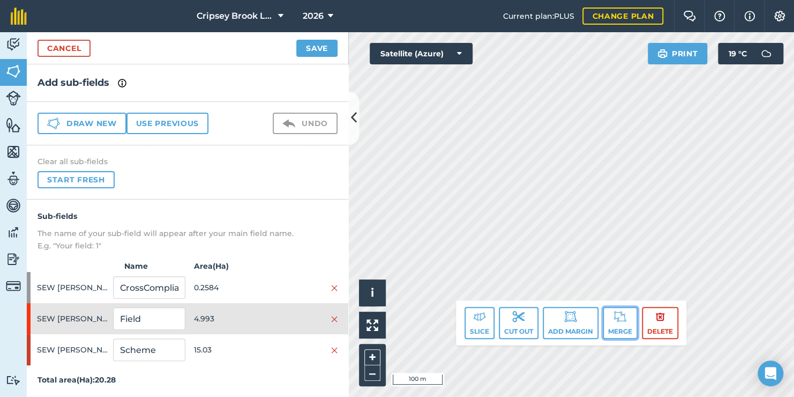
click at [616, 323] on button "Merge" at bounding box center [620, 323] width 35 height 32
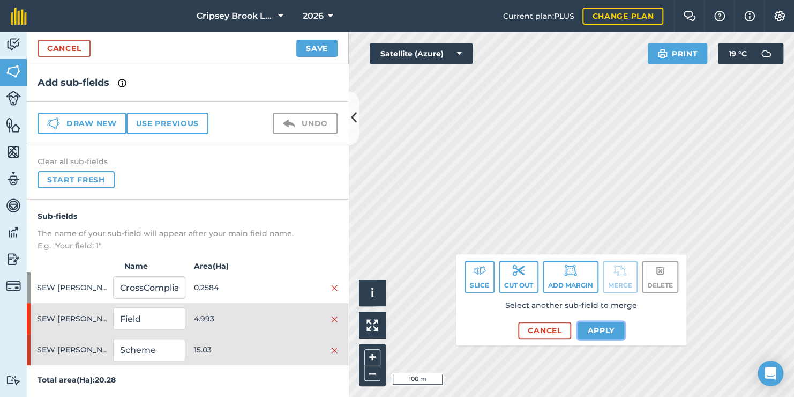
click at [605, 332] on button "Apply" at bounding box center [601, 330] width 47 height 17
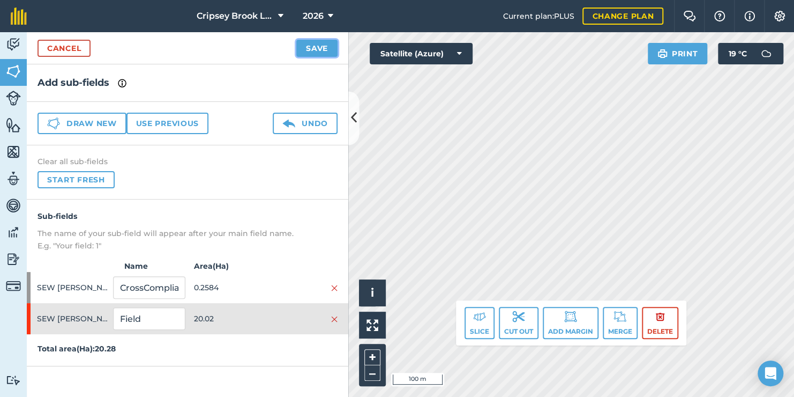
click at [309, 41] on button "Save" at bounding box center [316, 48] width 41 height 17
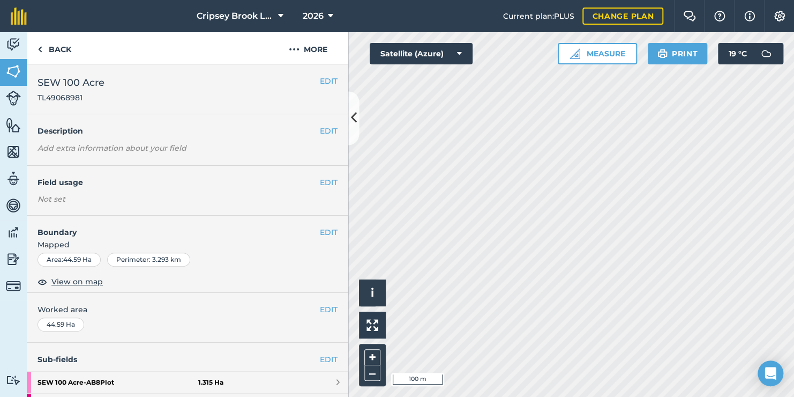
scroll to position [53, 0]
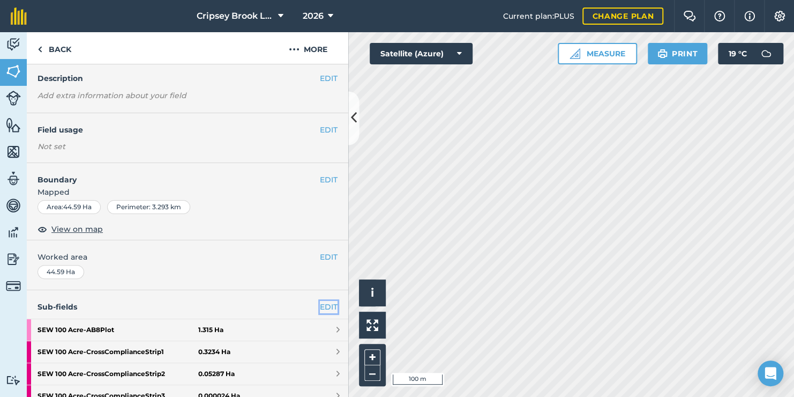
click at [320, 309] on link "EDIT" at bounding box center [329, 307] width 18 height 12
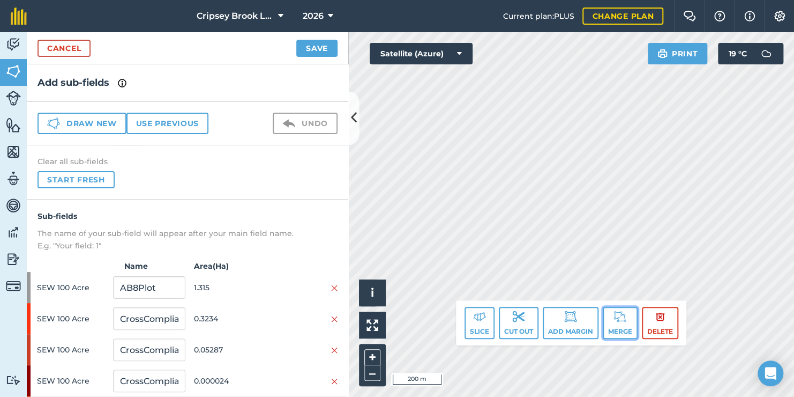
click at [617, 326] on button "Merge" at bounding box center [620, 323] width 35 height 32
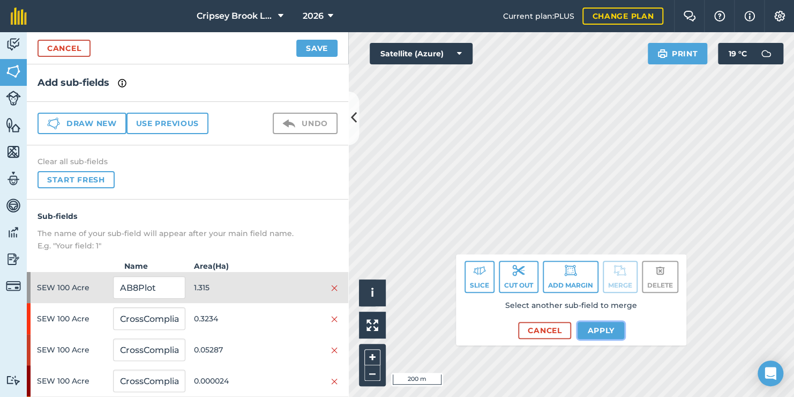
click at [611, 328] on button "Apply" at bounding box center [601, 330] width 47 height 17
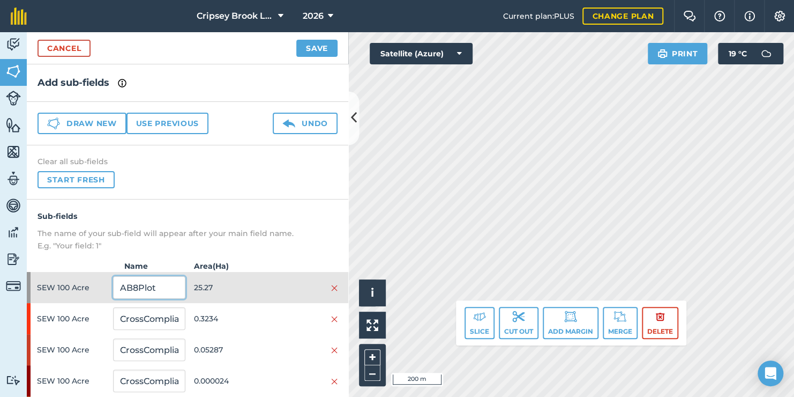
click at [159, 290] on input "AB8Plot" at bounding box center [149, 287] width 72 height 23
type input "Field - North"
click at [324, 50] on button "Save" at bounding box center [316, 48] width 41 height 17
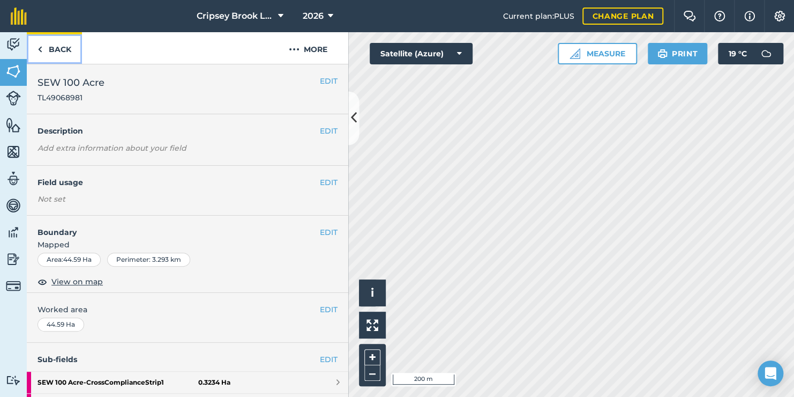
click at [50, 47] on link "Back" at bounding box center [54, 48] width 55 height 32
click at [53, 57] on link "Back" at bounding box center [54, 48] width 55 height 32
